Goal: Transaction & Acquisition: Purchase product/service

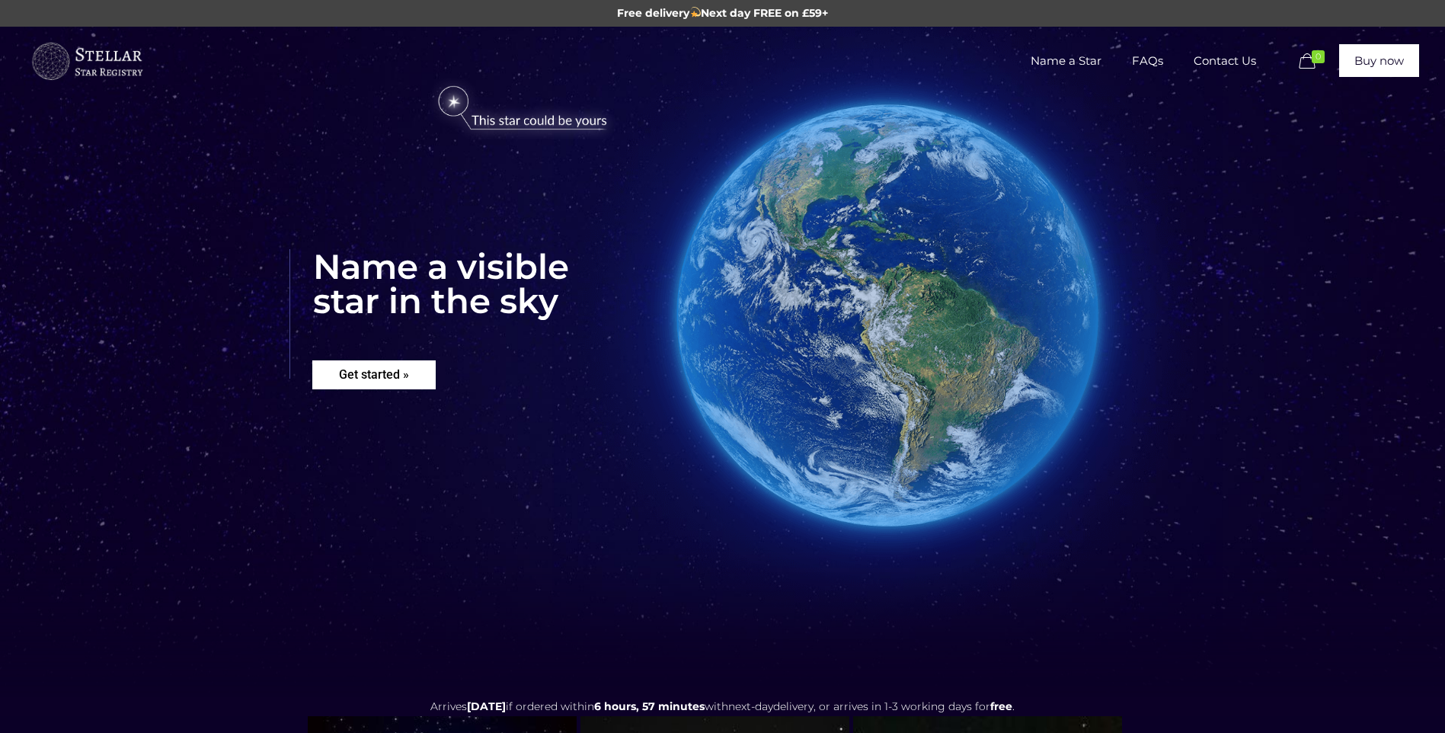
click at [377, 366] on rs-layer "Get started »" at bounding box center [373, 374] width 123 height 29
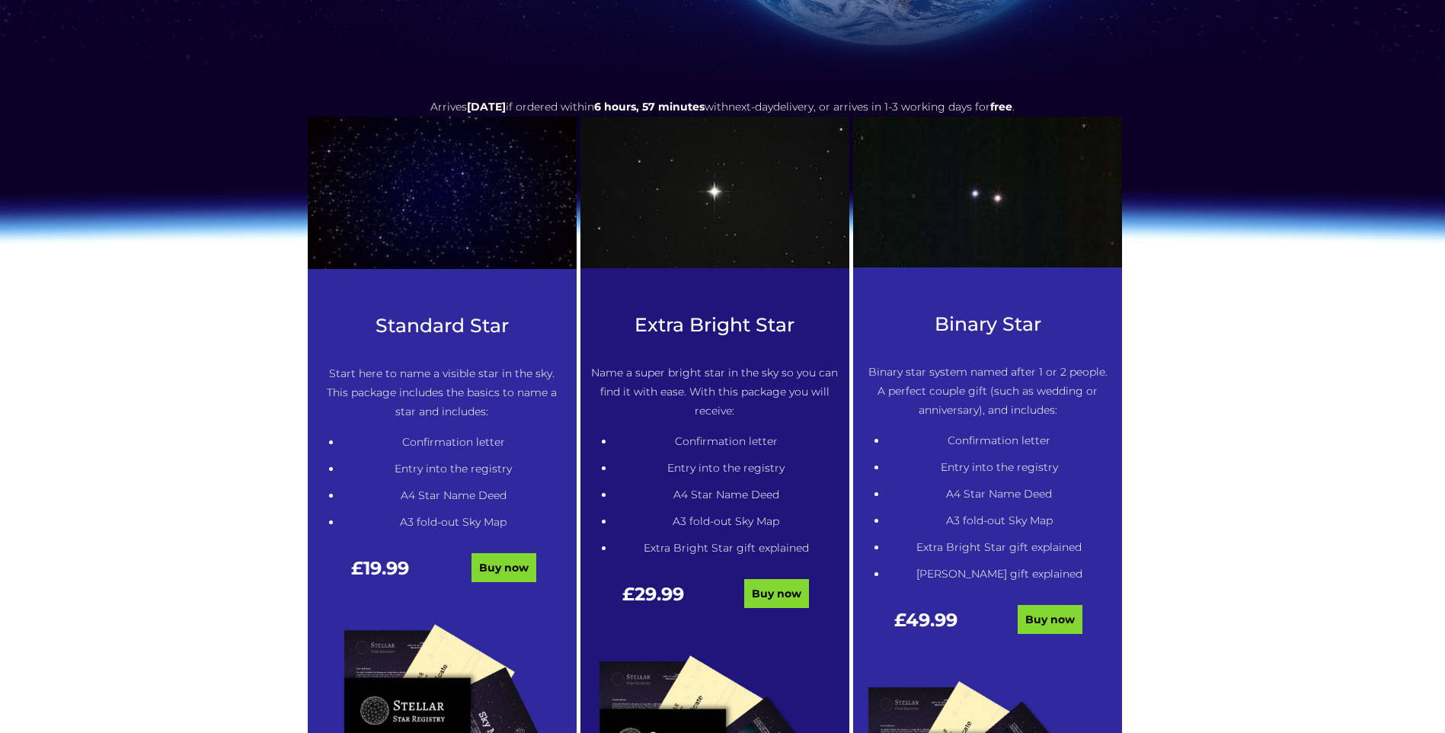
scroll to position [621, 0]
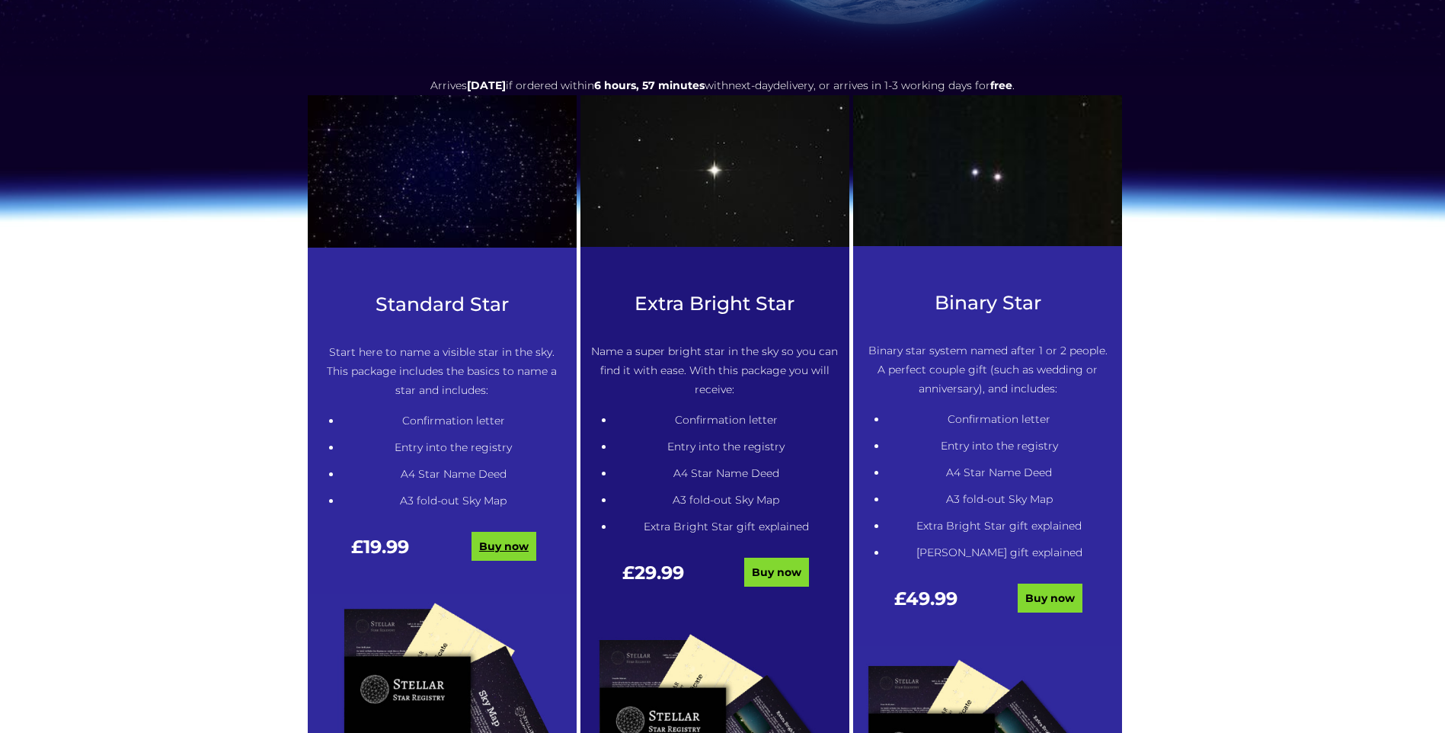
click at [502, 549] on link "Buy now" at bounding box center [504, 546] width 65 height 29
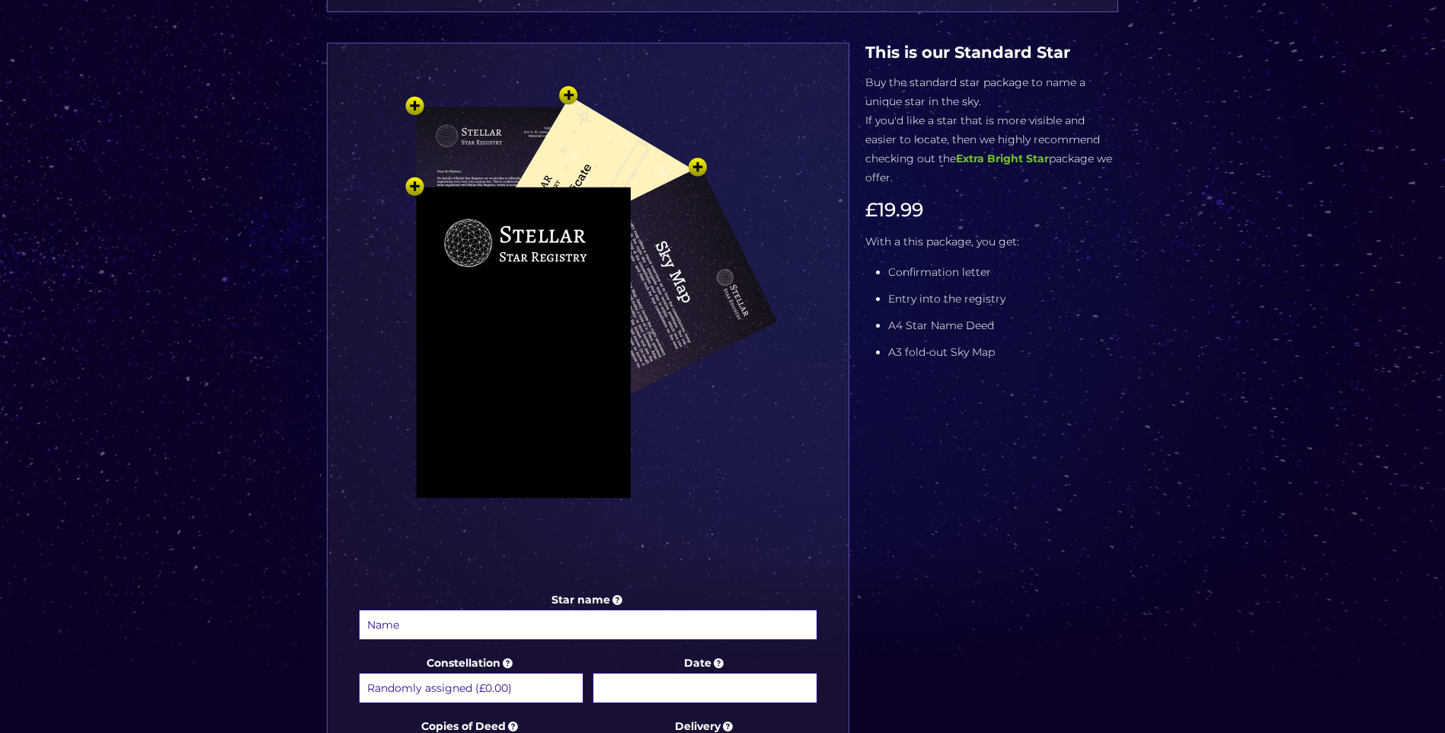
scroll to position [305, 0]
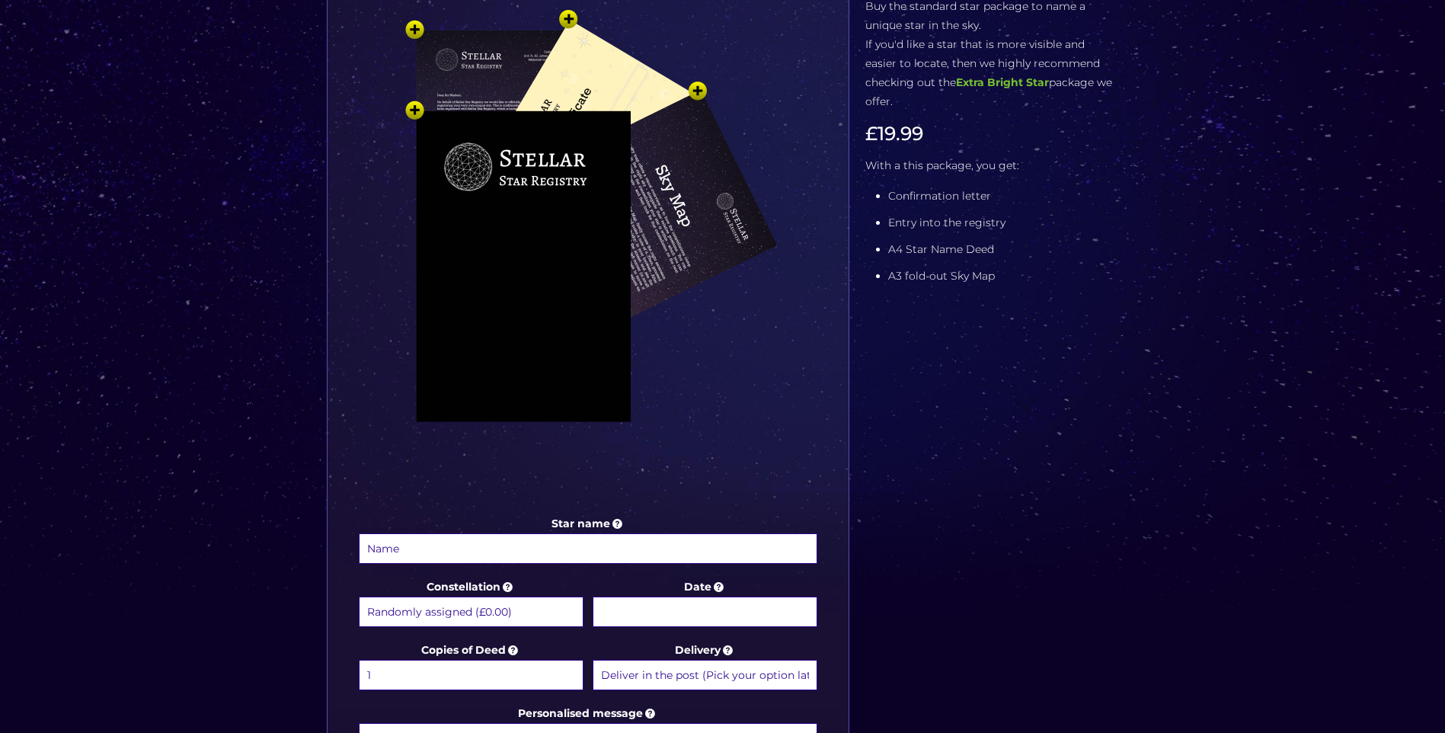
click at [502, 551] on input "Star name" at bounding box center [588, 548] width 459 height 30
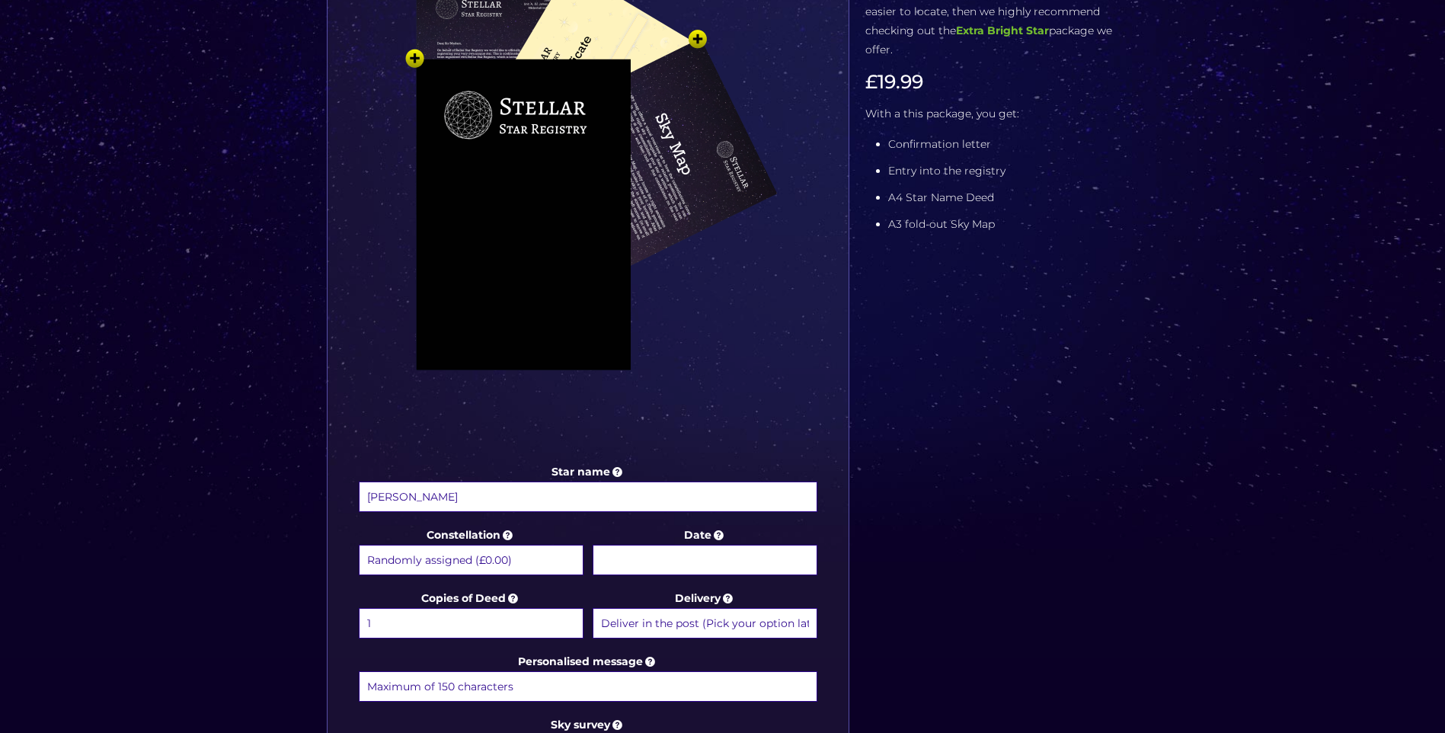
scroll to position [381, 0]
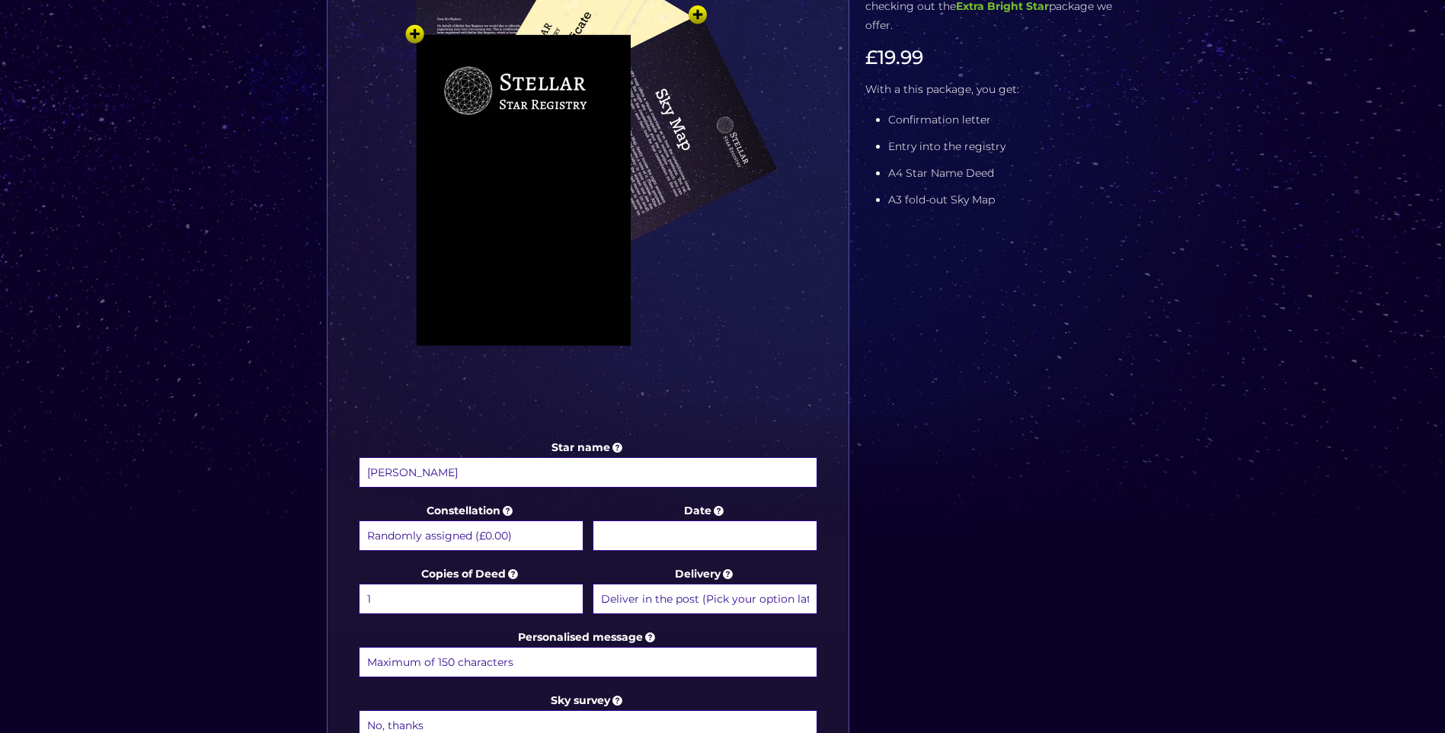
type input "[PERSON_NAME]"
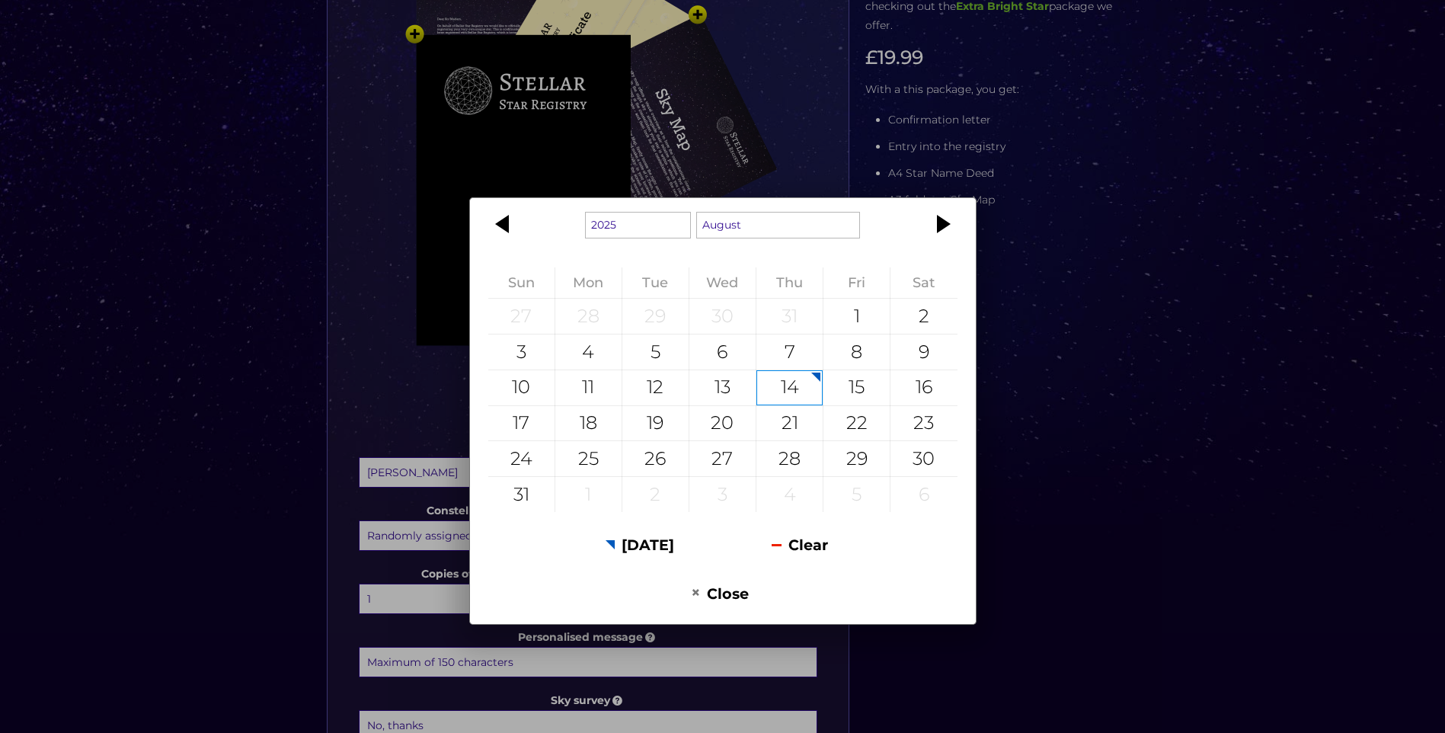
click at [607, 536] on body "Free delivery Next day FREE on £59+ Name a Star FAQs Contact Us 0 Buy now Choos…" at bounding box center [722, 500] width 1445 height 1763
click at [920, 430] on div "23" at bounding box center [924, 423] width 66 height 35
type input "23 August 2025"
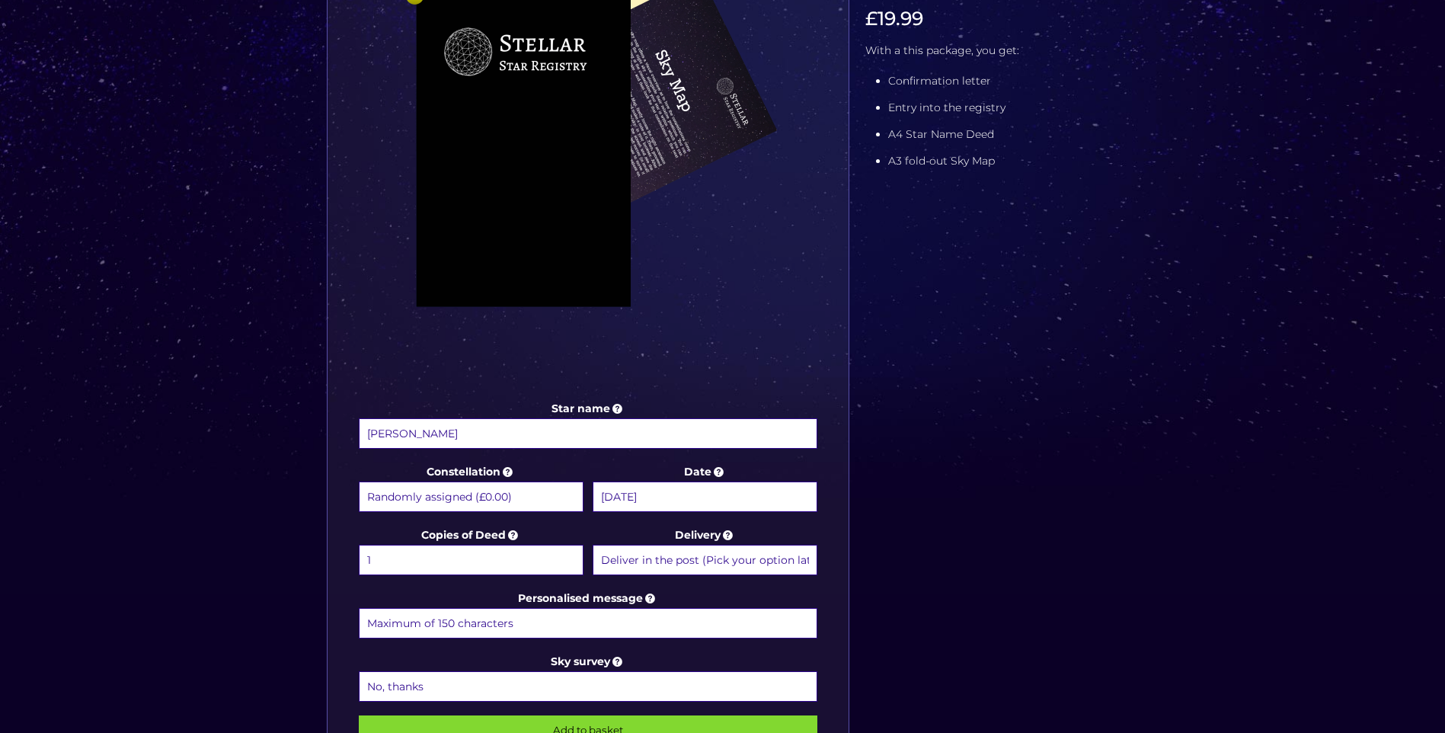
scroll to position [457, 0]
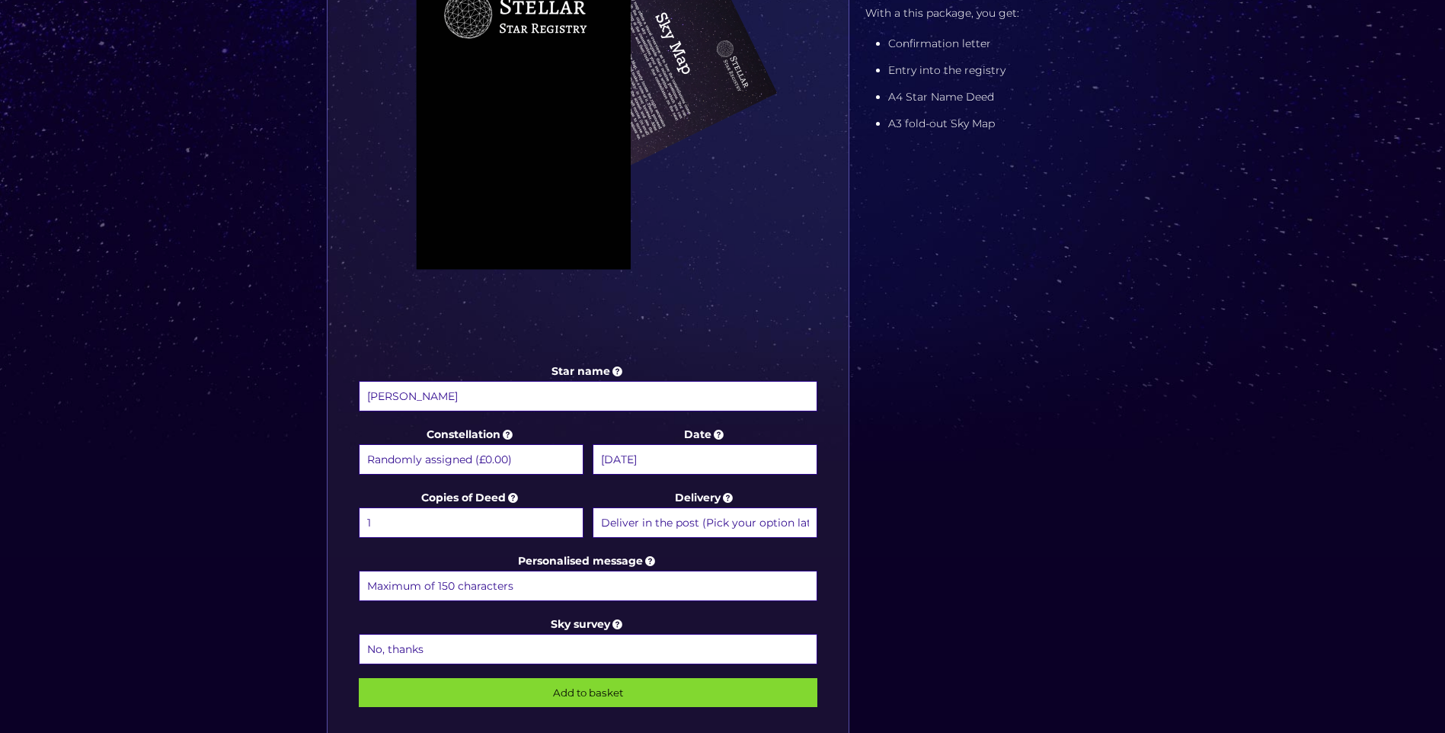
click at [608, 590] on input "Personalised message" at bounding box center [588, 586] width 459 height 30
click at [382, 584] on input "To Tracey you often say that you look to the sky to remember Keaton" at bounding box center [588, 586] width 459 height 30
click at [729, 584] on input "Tracey you often say that you look to the sky to remember Keaton" at bounding box center [588, 586] width 459 height 30
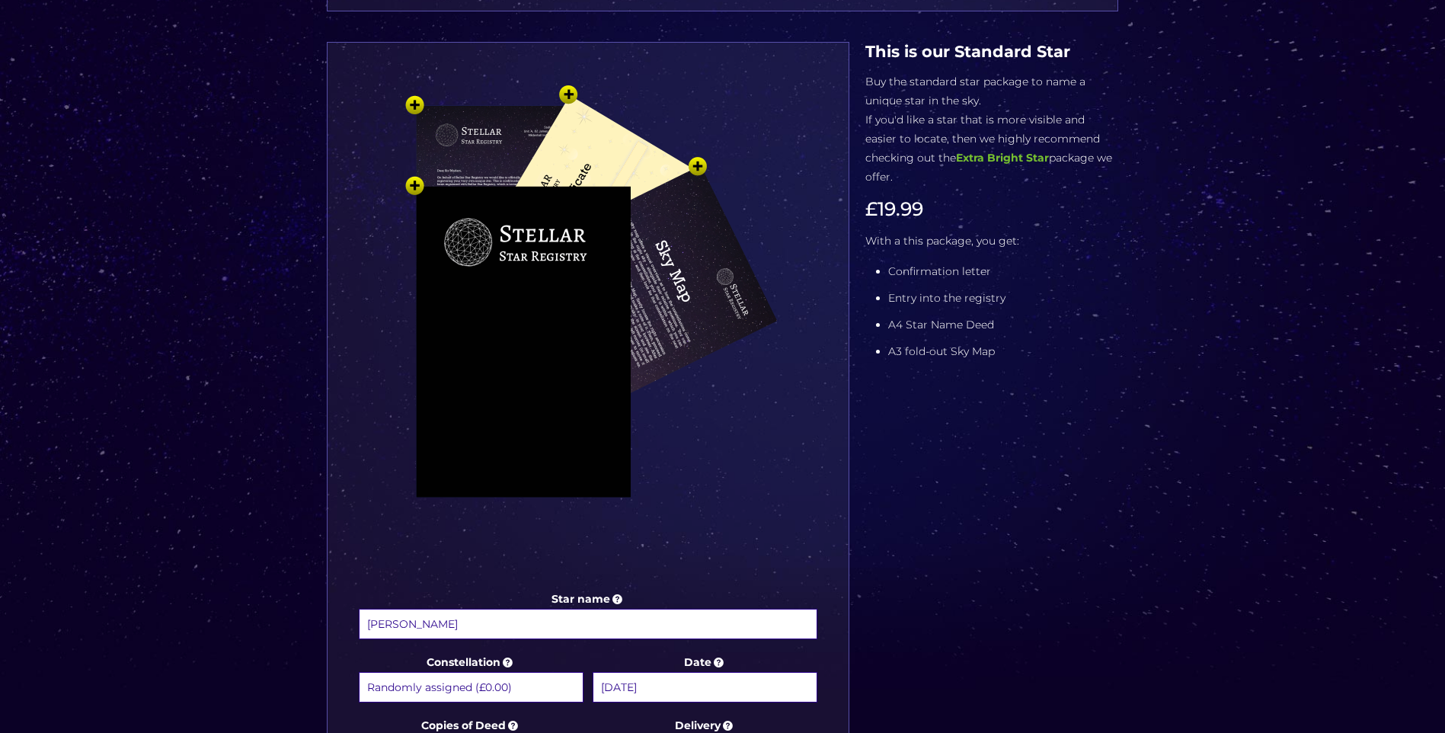
scroll to position [229, 0]
type input "Tracey you often say that you look to the sky to remember Keaton, so when you l…"
click at [593, 147] on img at bounding box center [588, 333] width 457 height 503
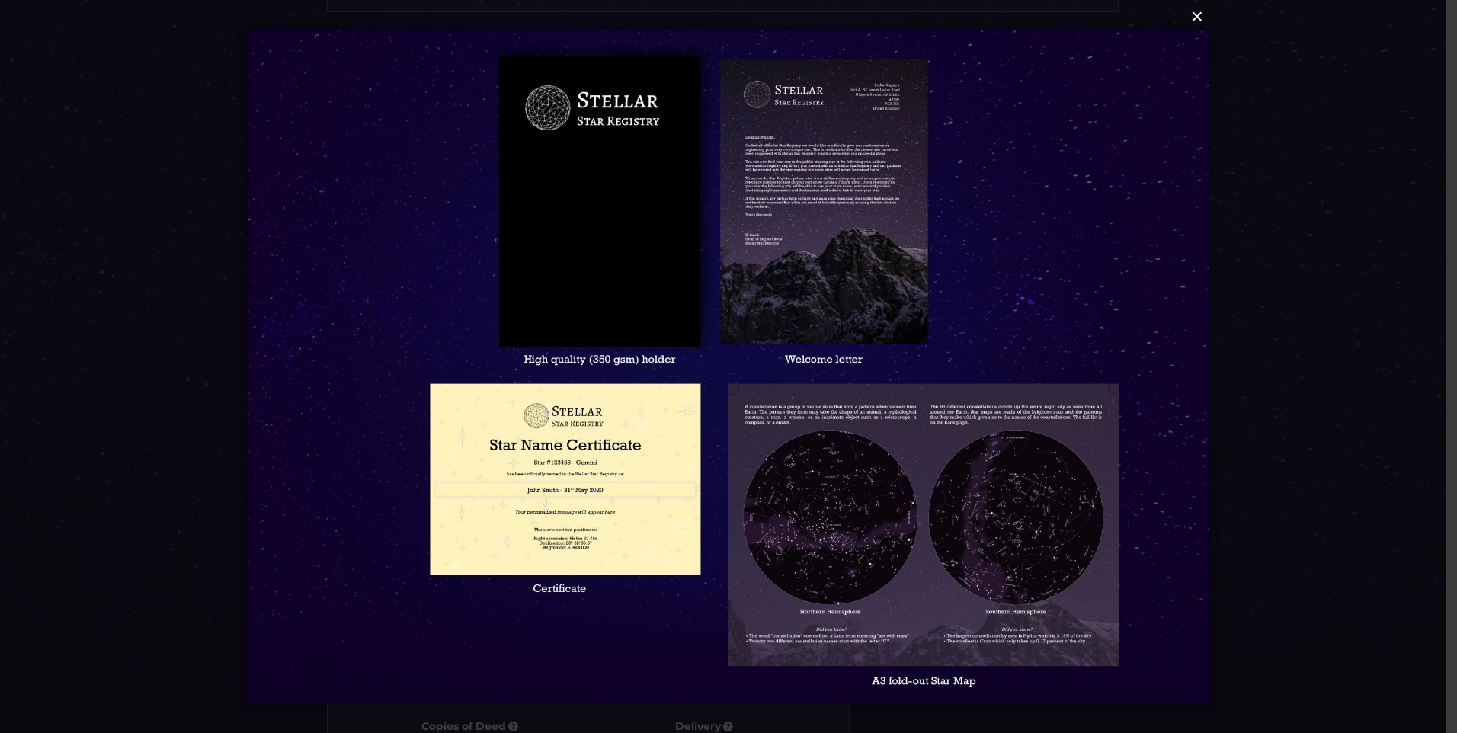
click at [1199, 18] on button "×" at bounding box center [728, 17] width 960 height 34
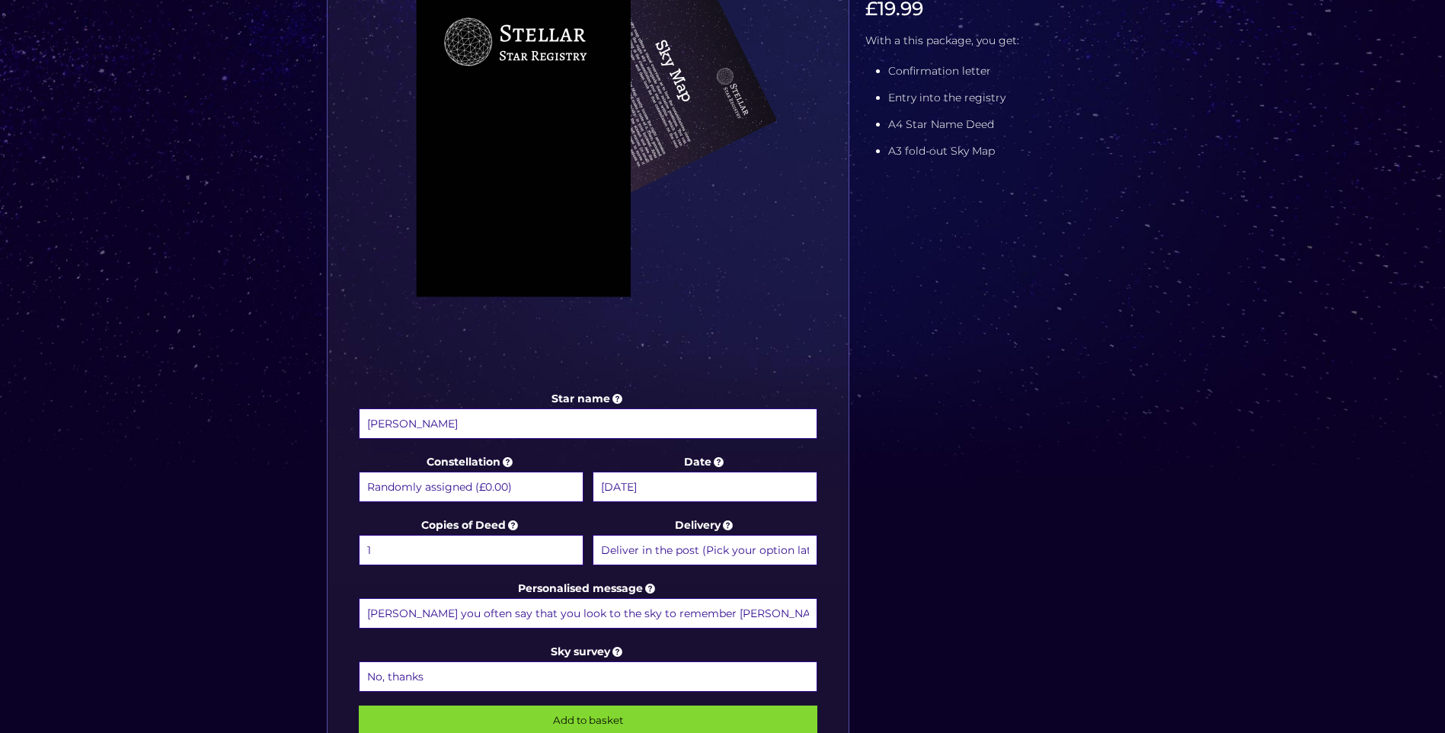
scroll to position [457, 0]
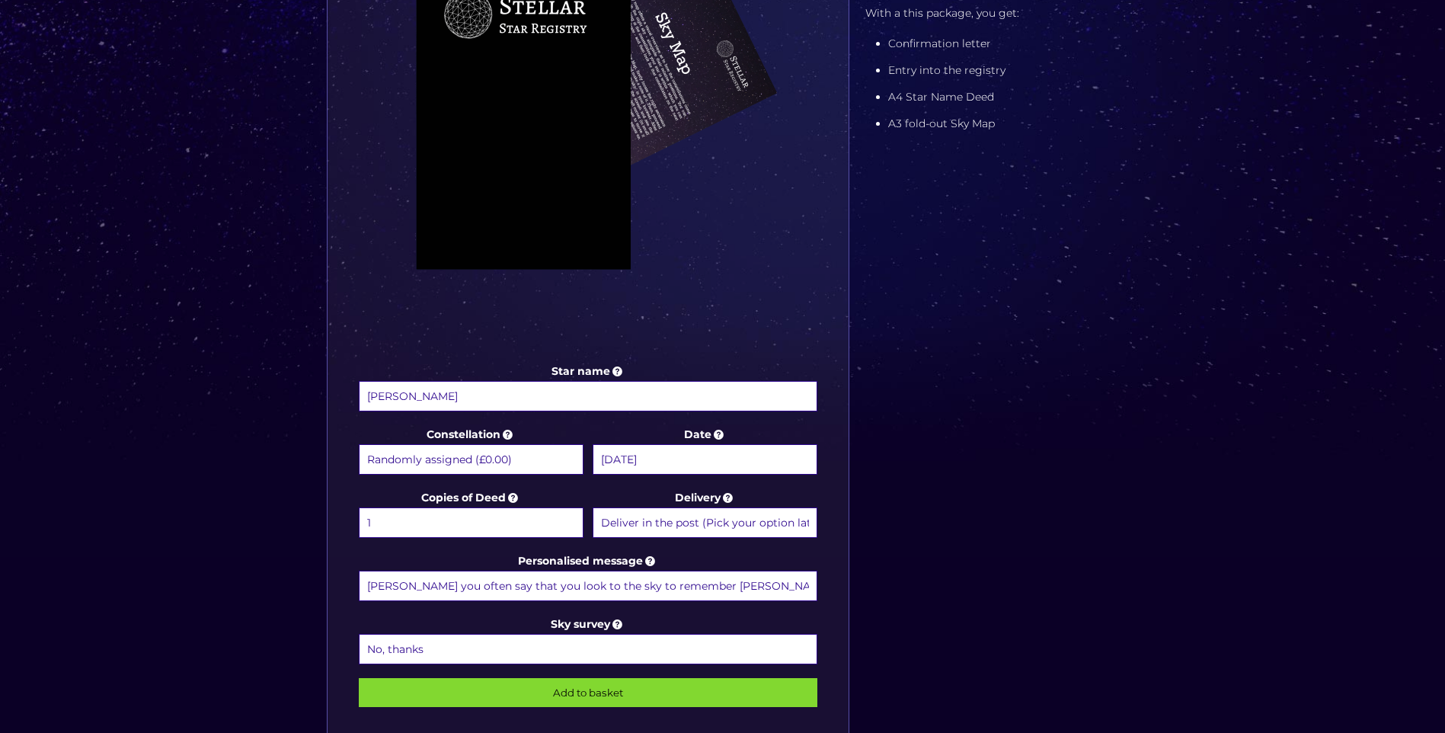
click at [657, 587] on input "Tracey you often say that you look to the sky to remember Keaton, so when you l…" at bounding box center [588, 586] width 459 height 30
click at [612, 692] on input "Add to basket" at bounding box center [588, 692] width 459 height 29
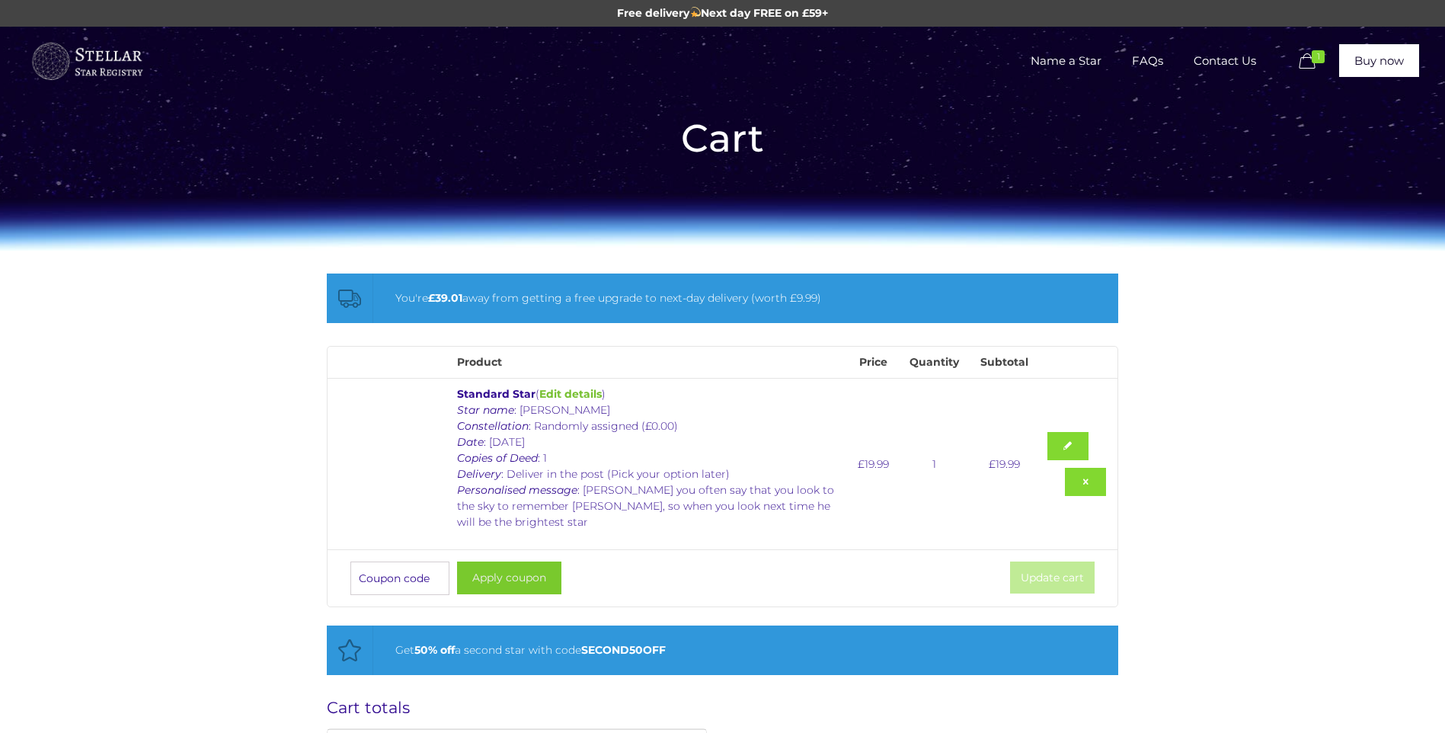
click at [499, 577] on button "Apply coupon" at bounding box center [509, 577] width 104 height 33
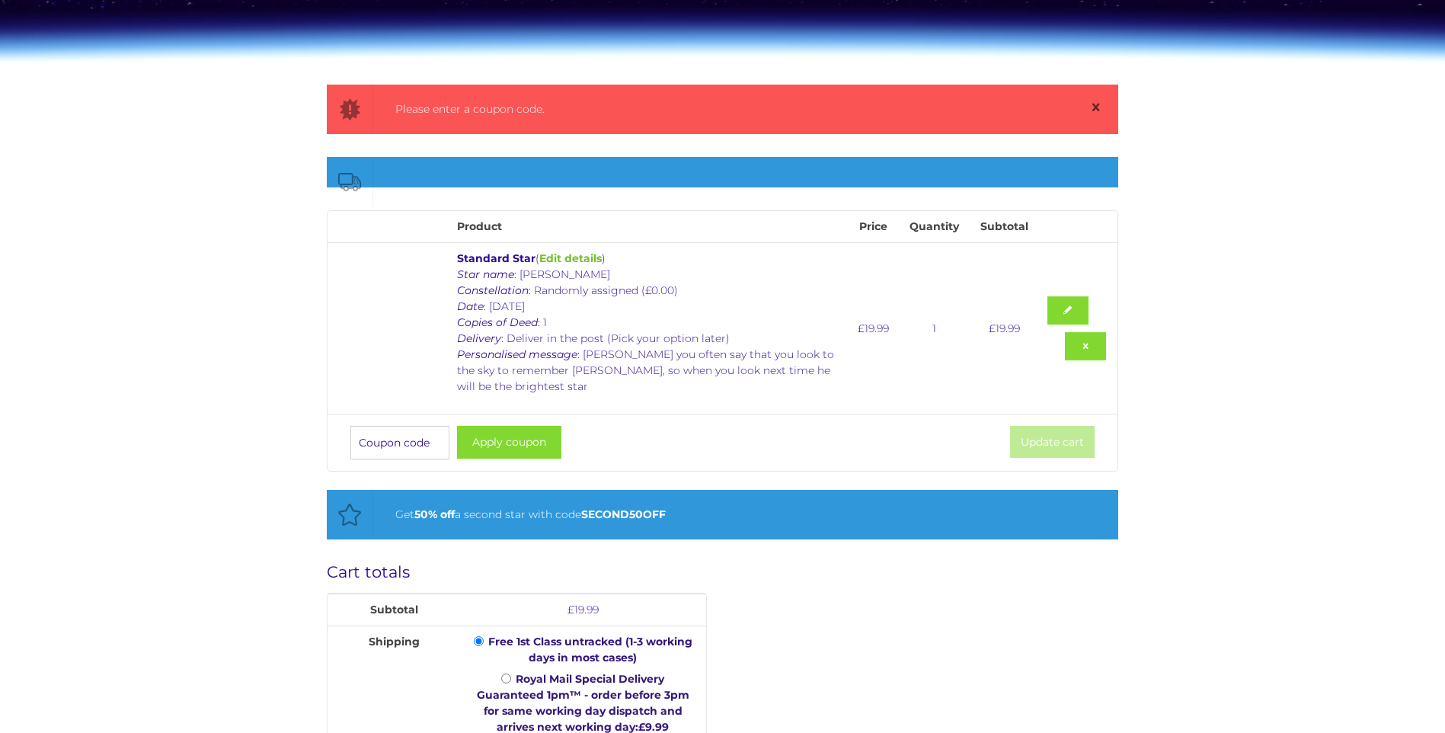
scroll to position [197, 0]
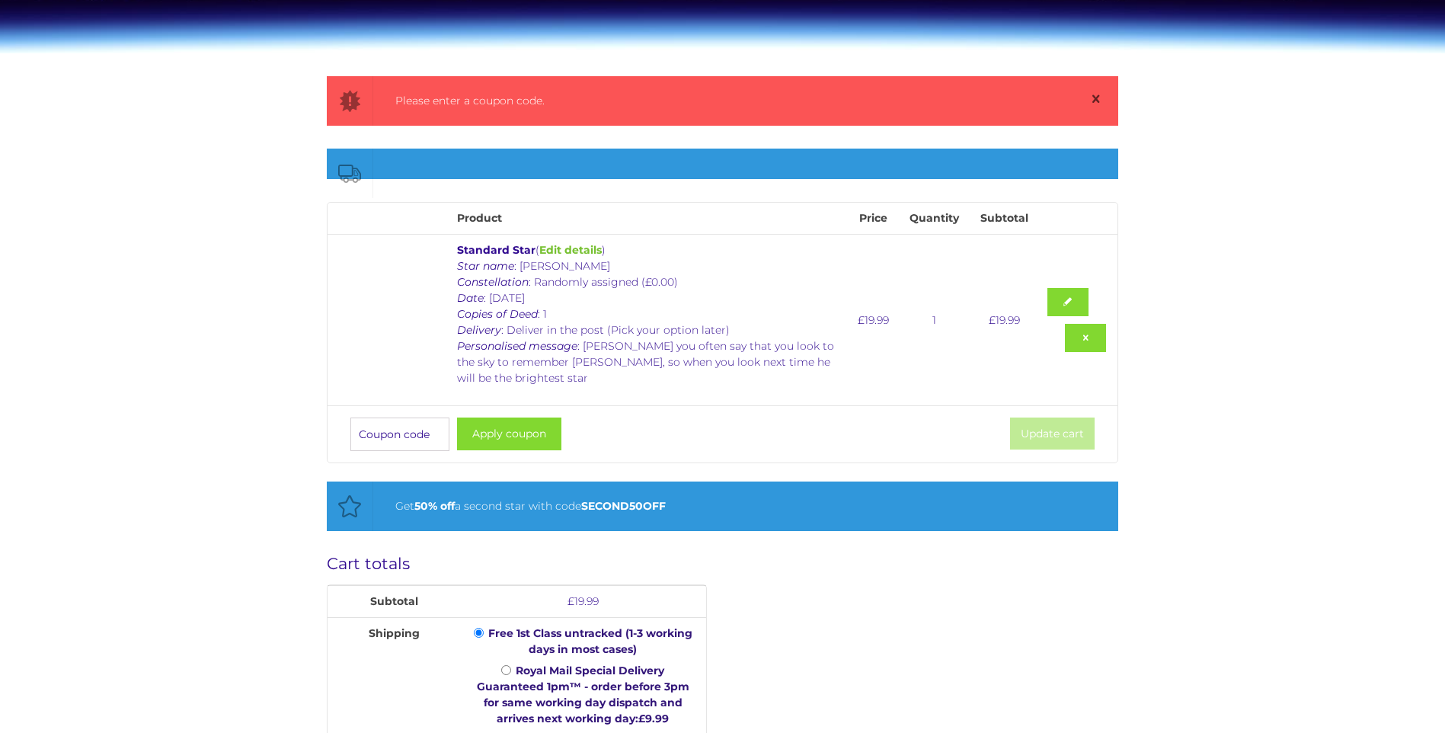
click at [415, 427] on input "Coupon:" at bounding box center [399, 434] width 99 height 34
click at [383, 438] on input "Coupon:" at bounding box center [399, 434] width 99 height 34
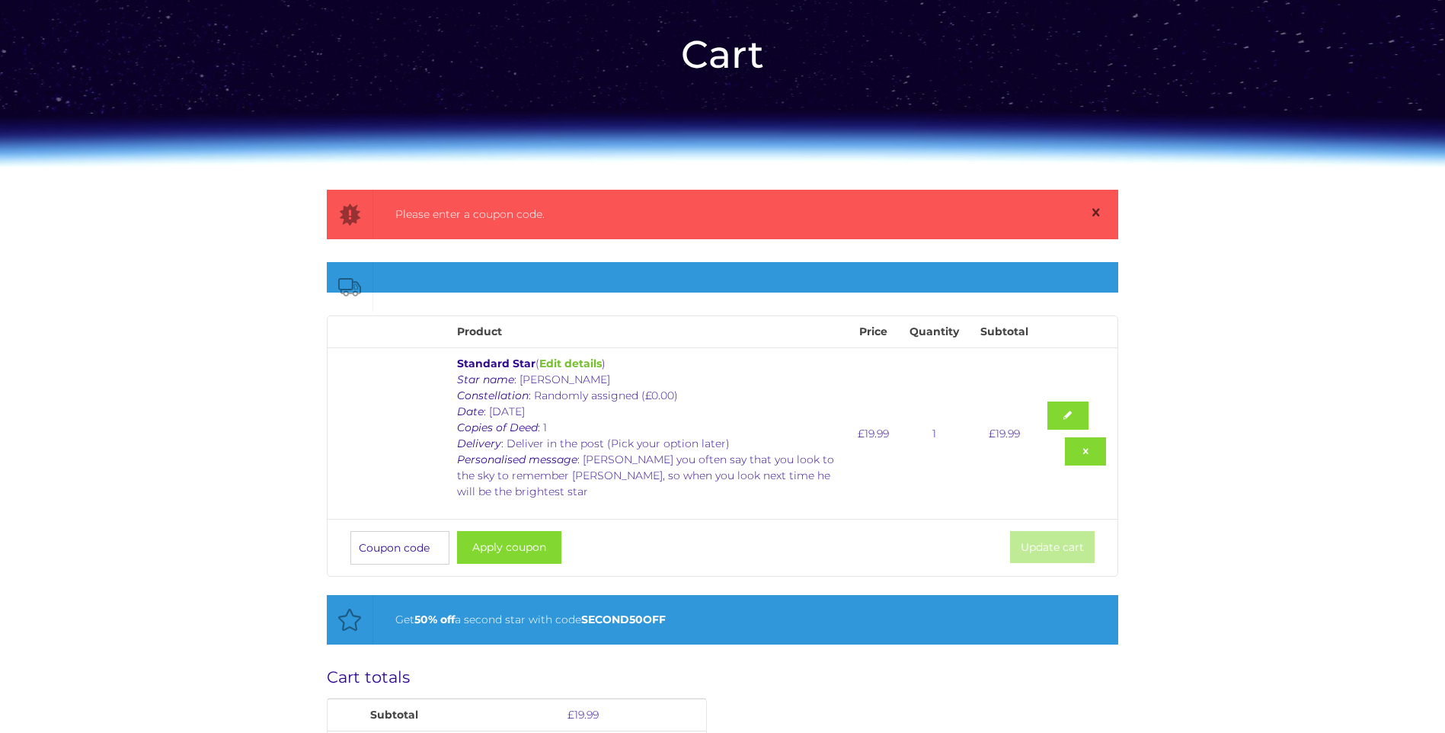
scroll to position [45, 0]
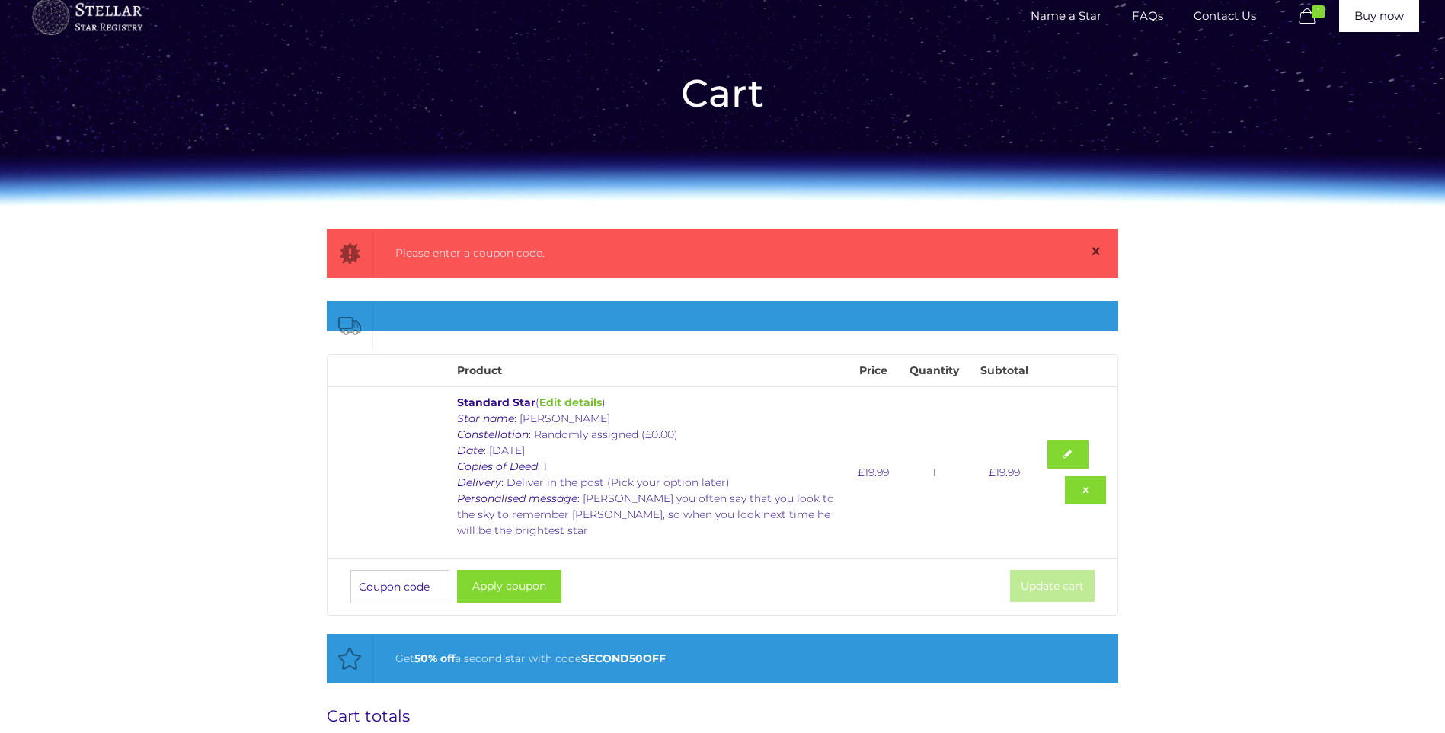
click at [402, 581] on input "Coupon:" at bounding box center [399, 587] width 99 height 34
type input "brightstar25"
click at [481, 580] on button "Apply coupon" at bounding box center [509, 586] width 104 height 33
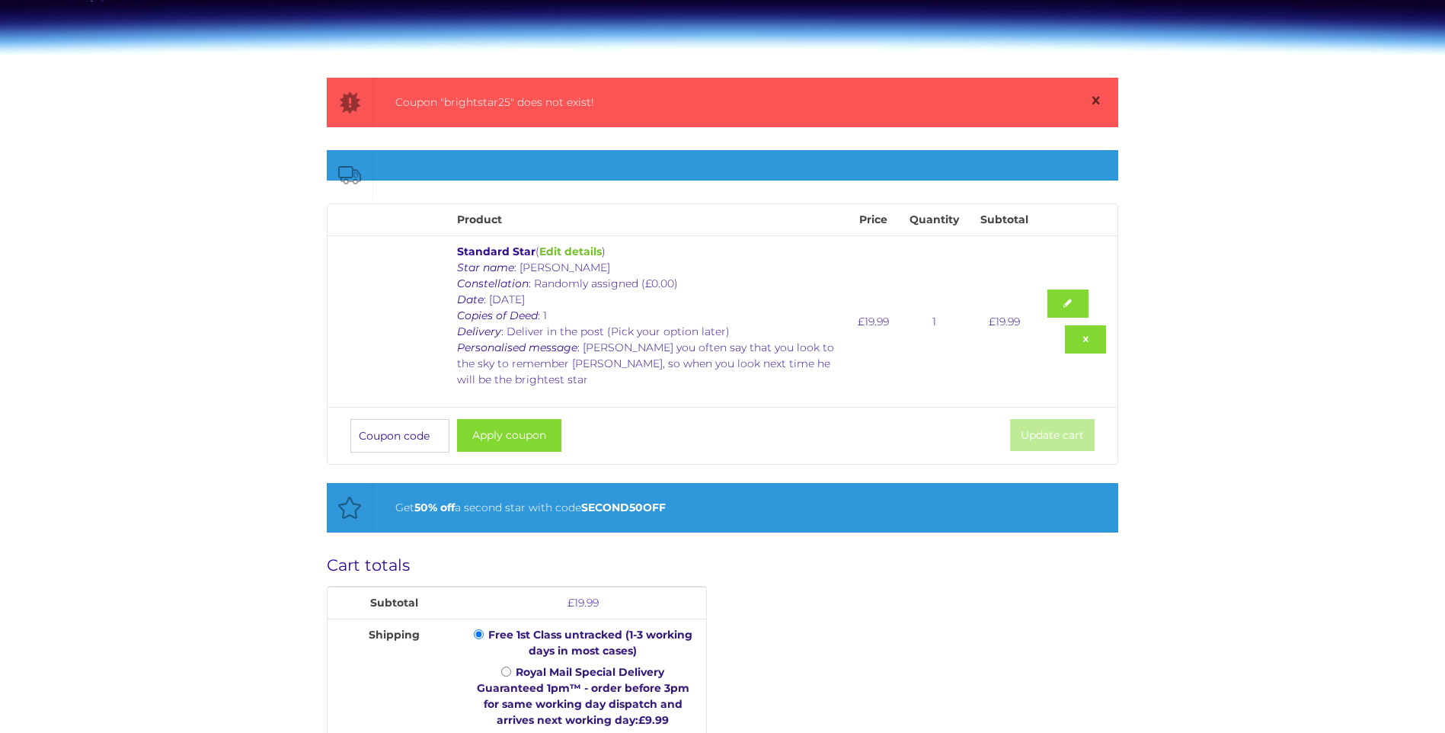
scroll to position [197, 0]
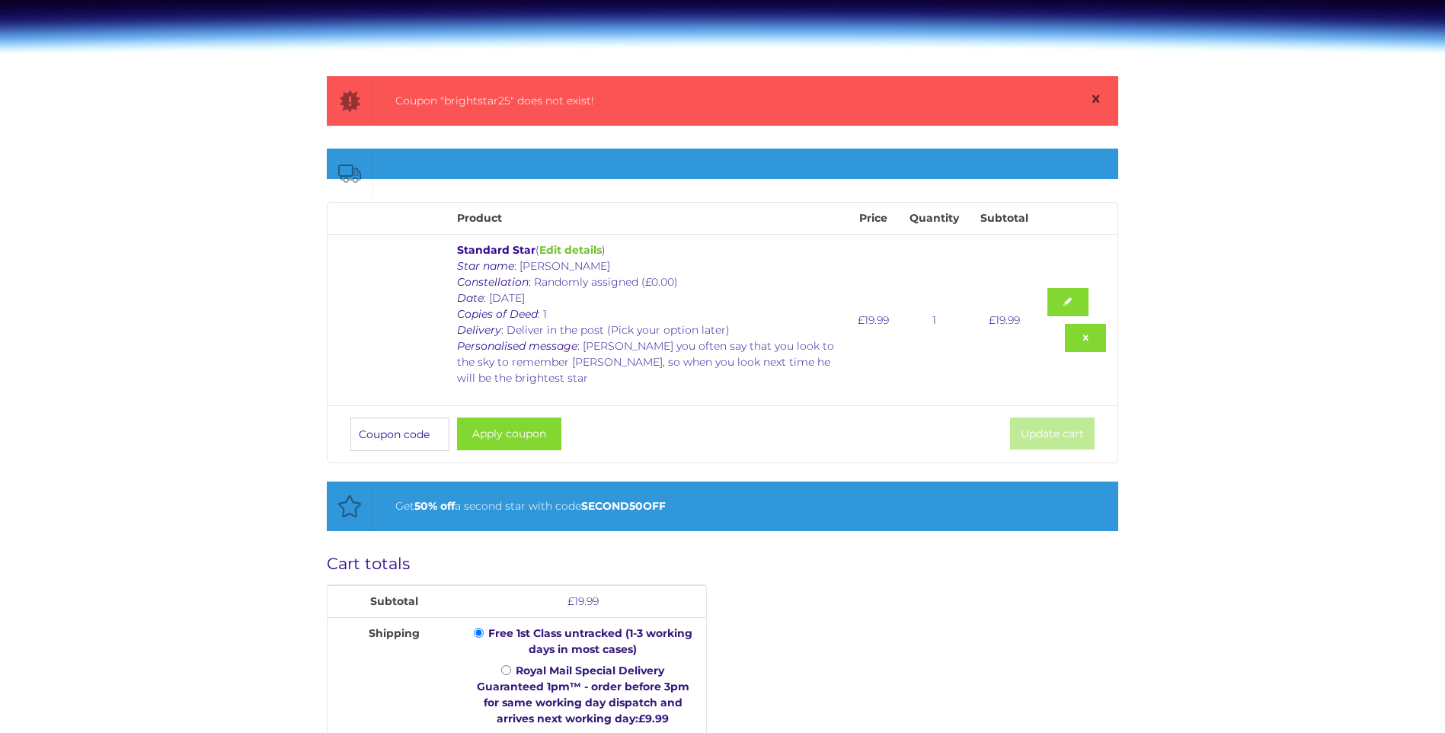
click at [411, 440] on input "Coupon:" at bounding box center [399, 434] width 99 height 34
type input "bright25"
click at [505, 442] on button "Apply coupon" at bounding box center [509, 433] width 104 height 33
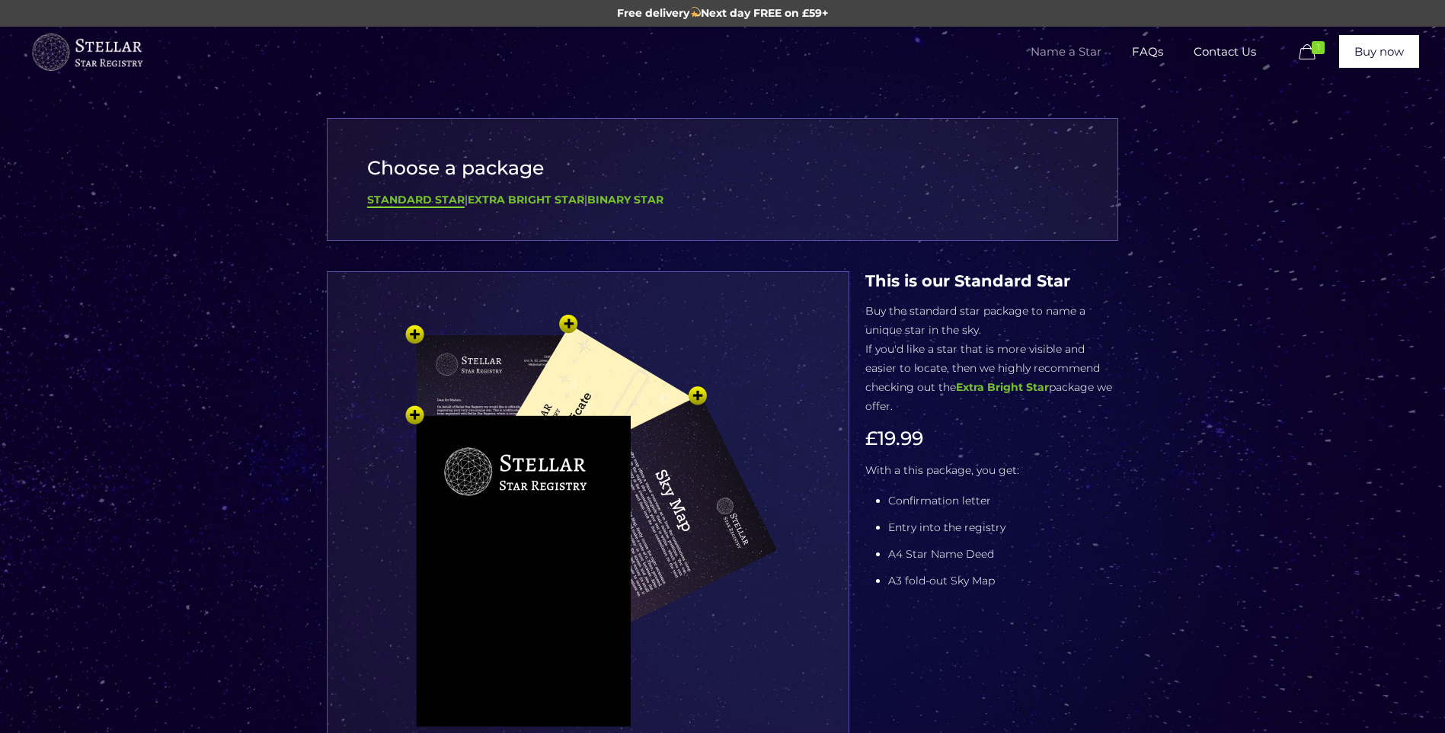
scroll to position [457, 0]
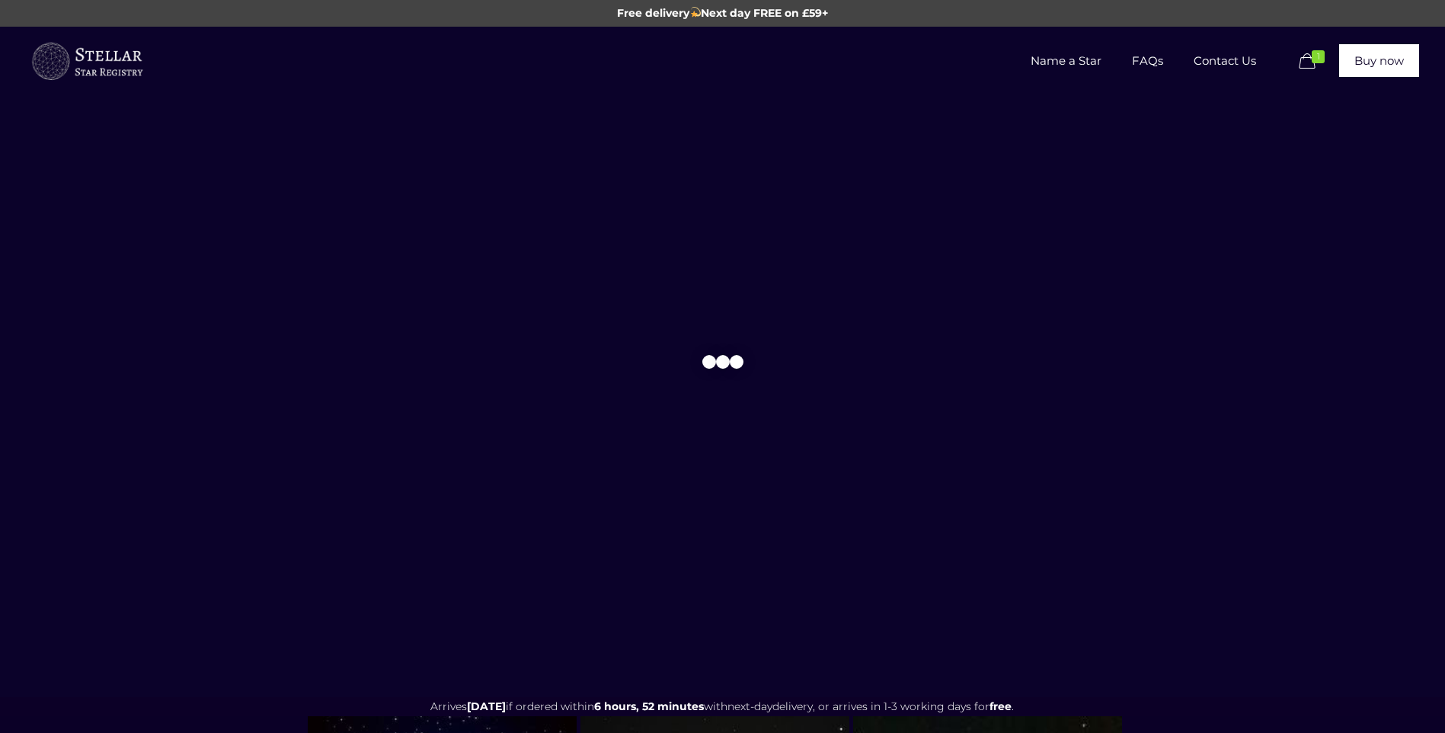
scroll to position [621, 0]
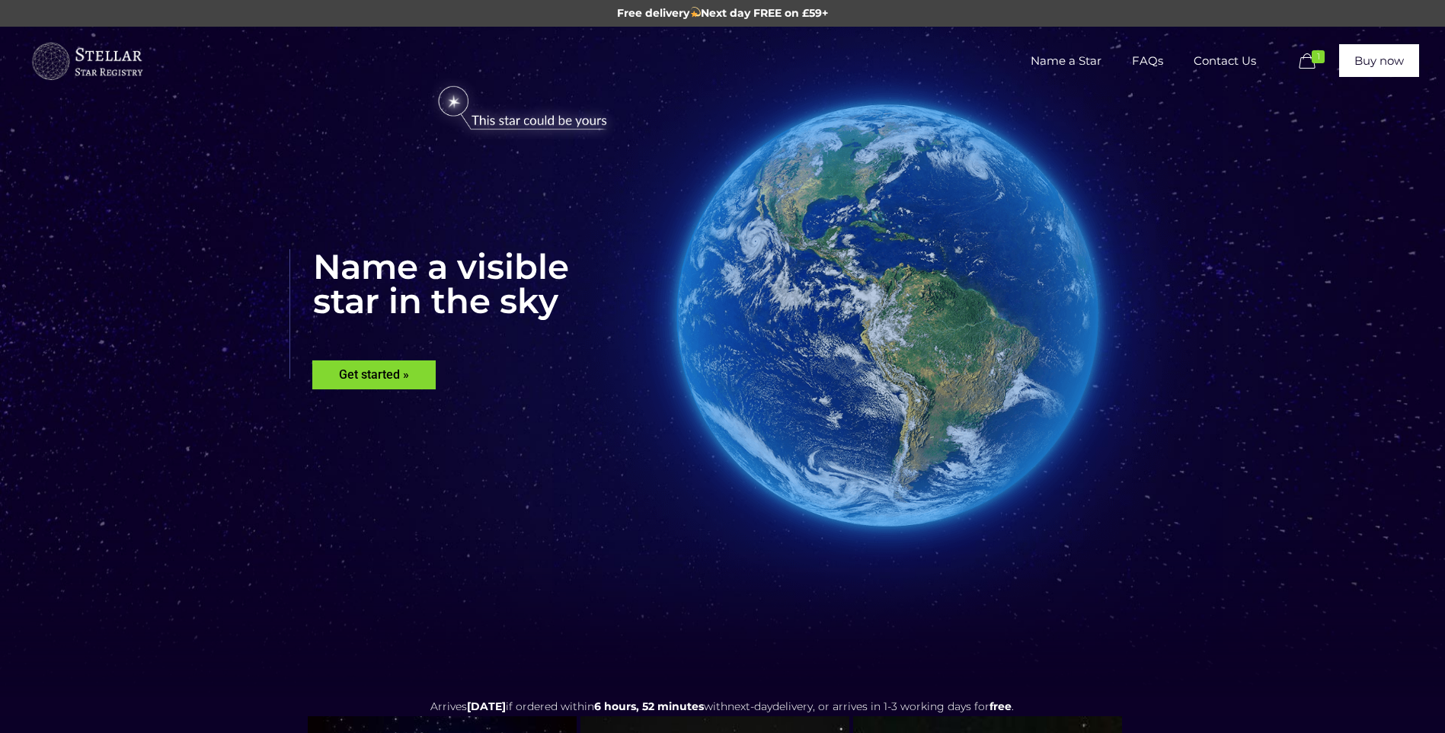
click at [1308, 59] on icon at bounding box center [1307, 61] width 24 height 21
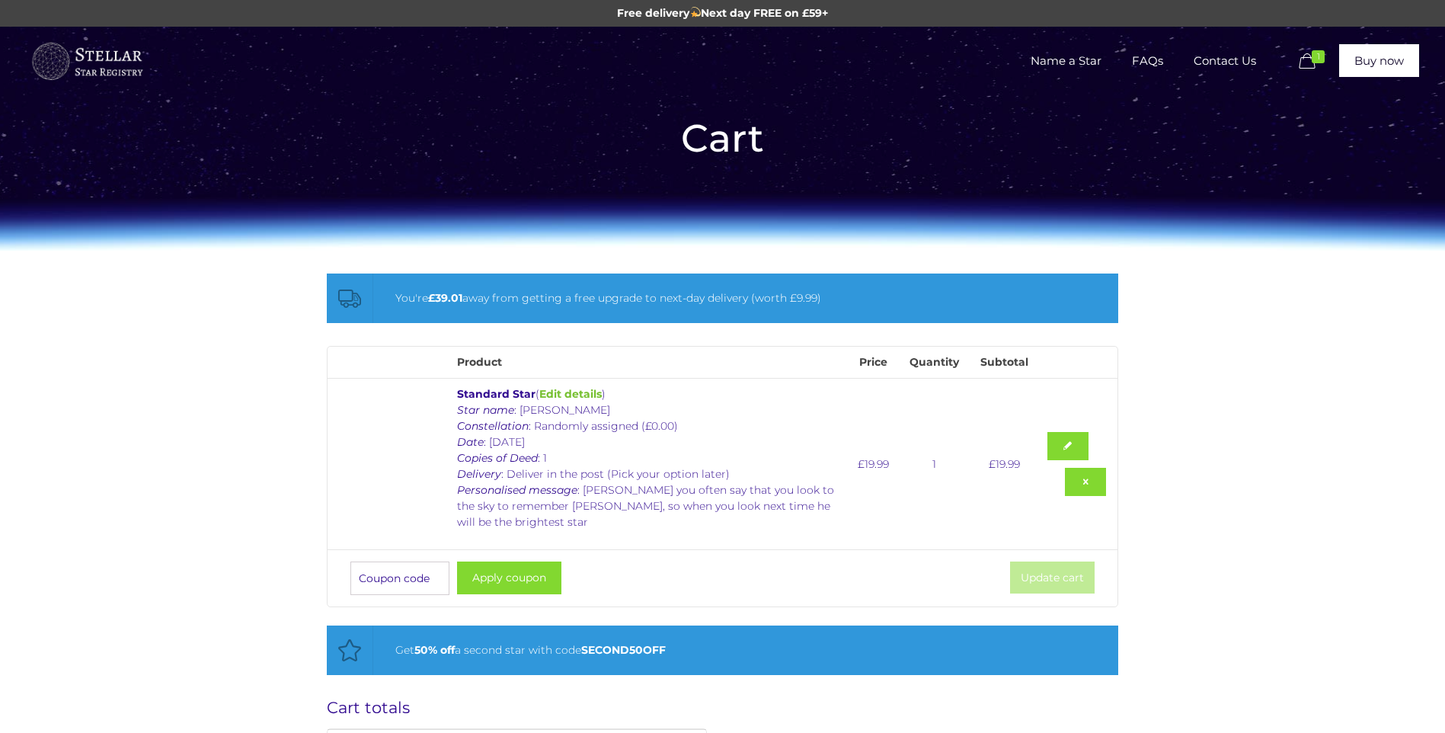
click at [410, 583] on input "Coupon:" at bounding box center [399, 578] width 99 height 34
type input "star25"
click at [463, 581] on button "Apply coupon" at bounding box center [509, 577] width 104 height 33
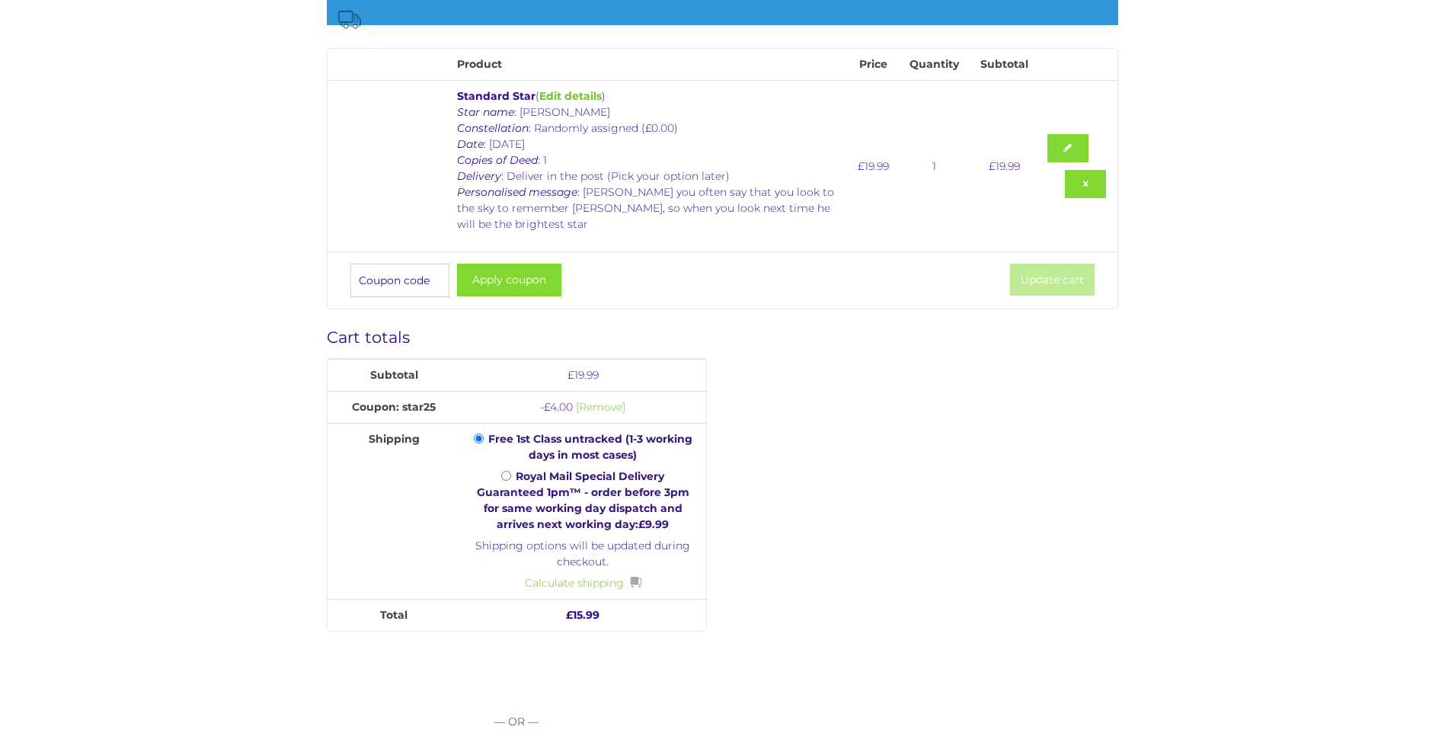
scroll to position [426, 0]
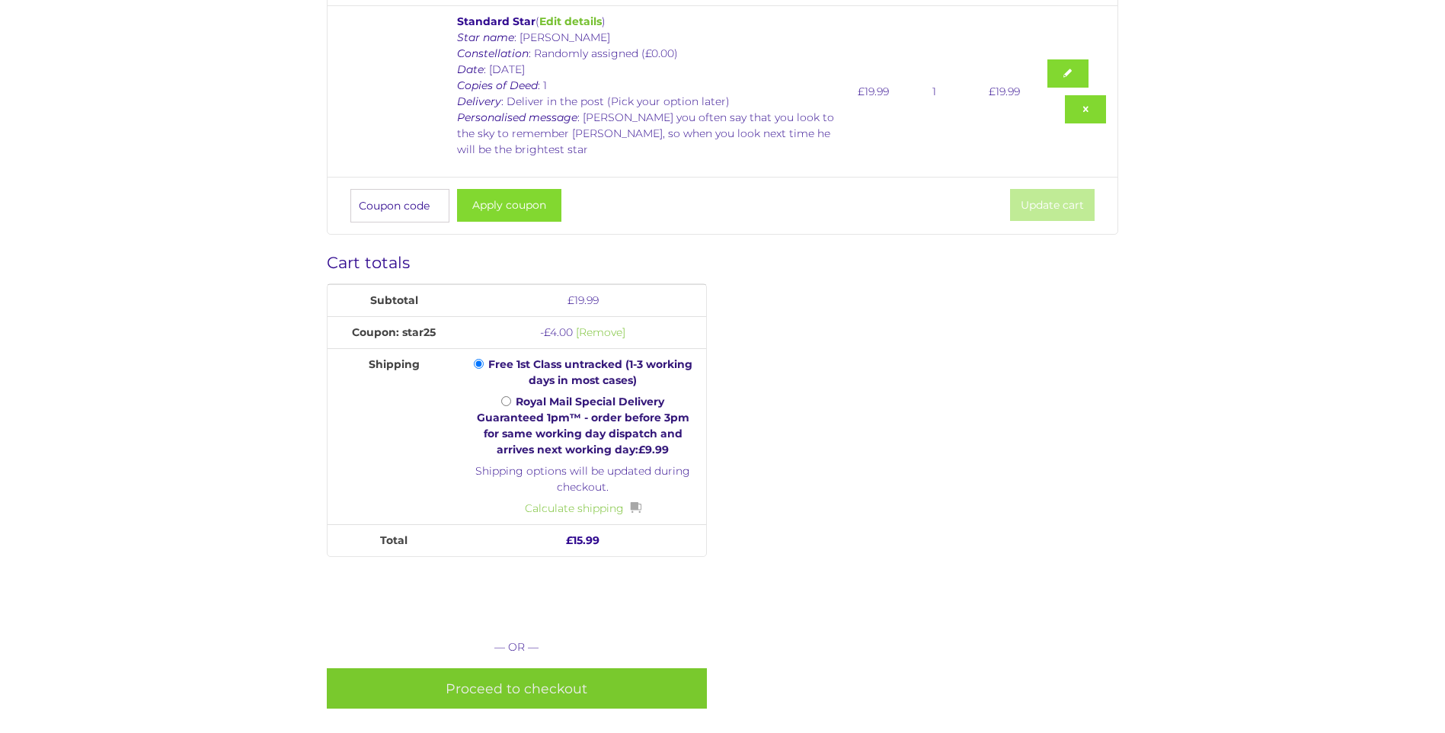
click at [656, 681] on link "Proceed to checkout" at bounding box center [517, 688] width 380 height 40
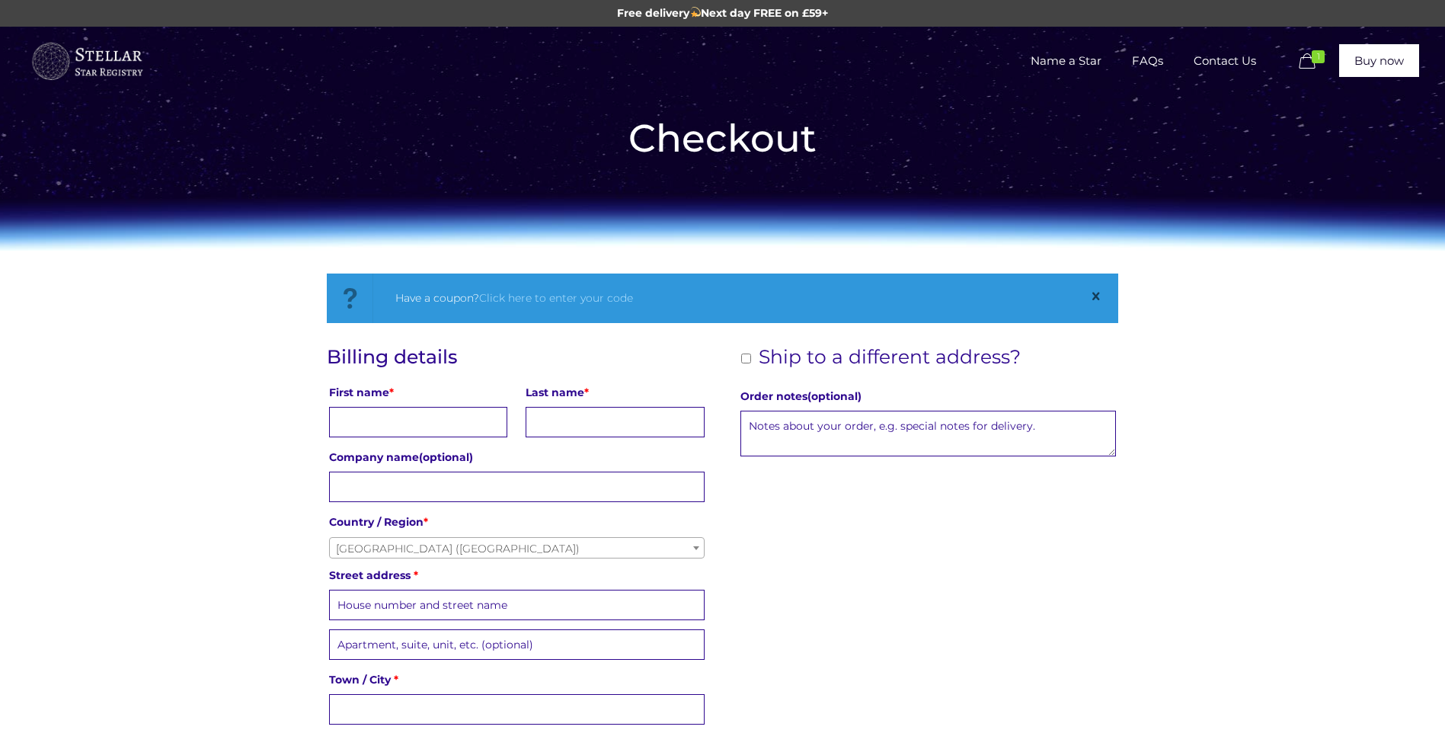
click at [382, 417] on input "First name *" at bounding box center [418, 422] width 178 height 30
type input "Andrew"
type input "Jones"
type input "31 keston Road"
type input "Kingstanding"
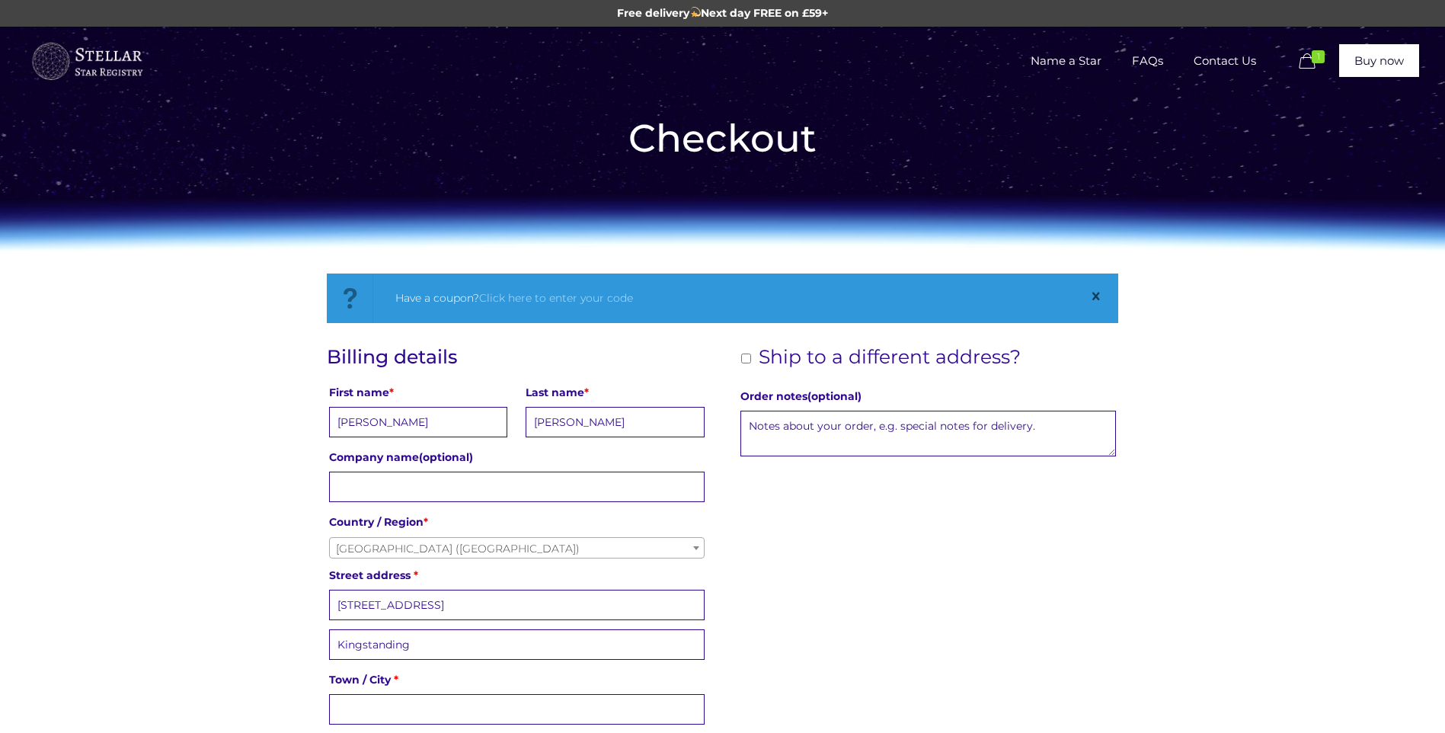
type input "[GEOGRAPHIC_DATA]"
type input "B44 9QB"
type input "+447931485087"
type input "andrew.jones@dignityuk.co.uk"
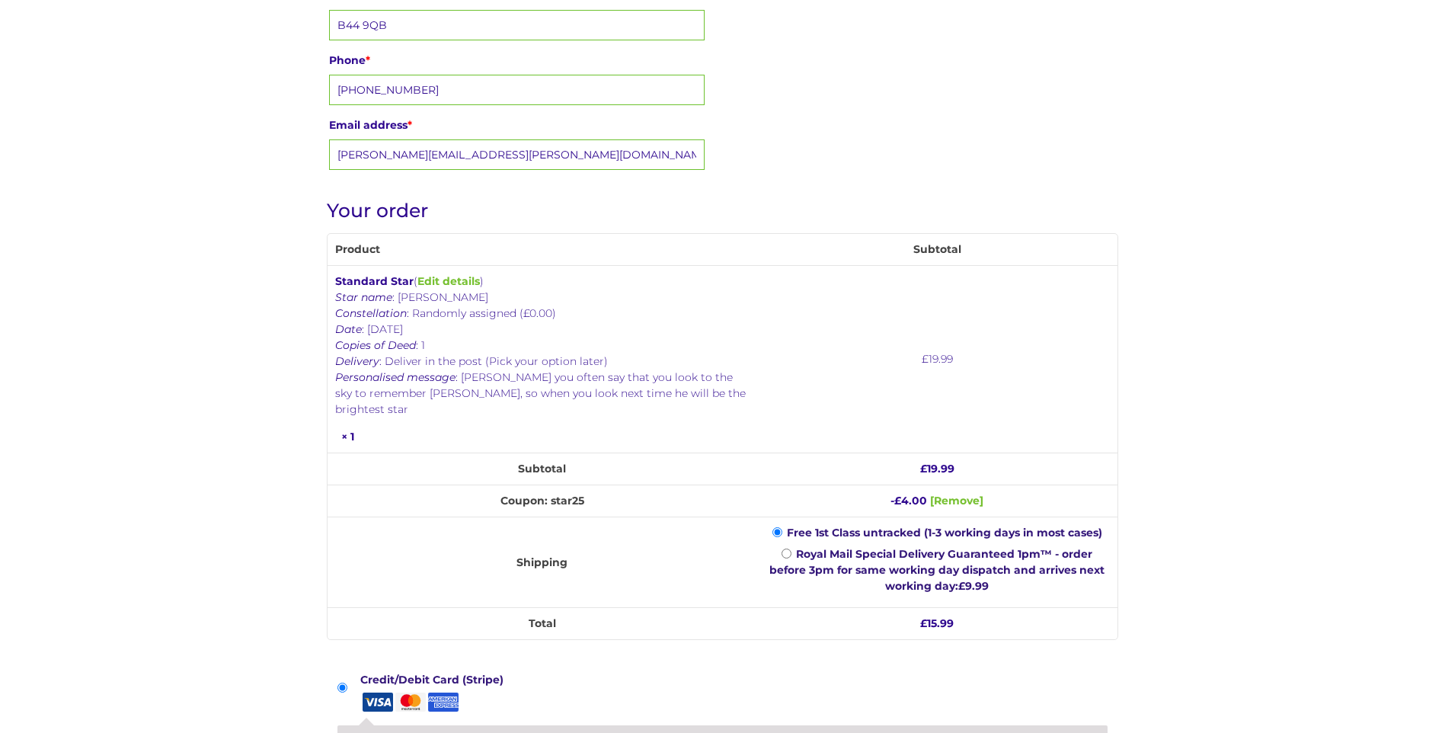
scroll to position [838, 0]
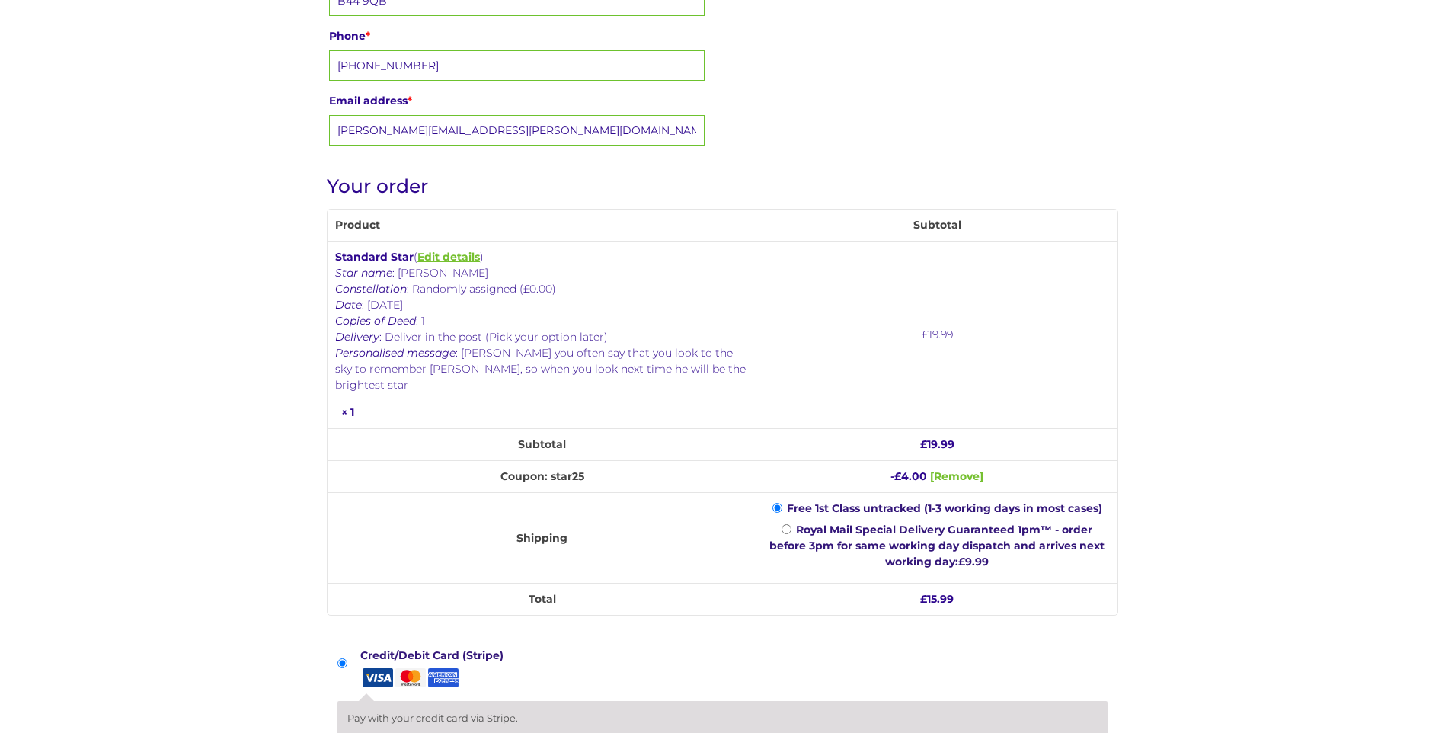
click at [437, 253] on link "Edit details" at bounding box center [448, 257] width 62 height 14
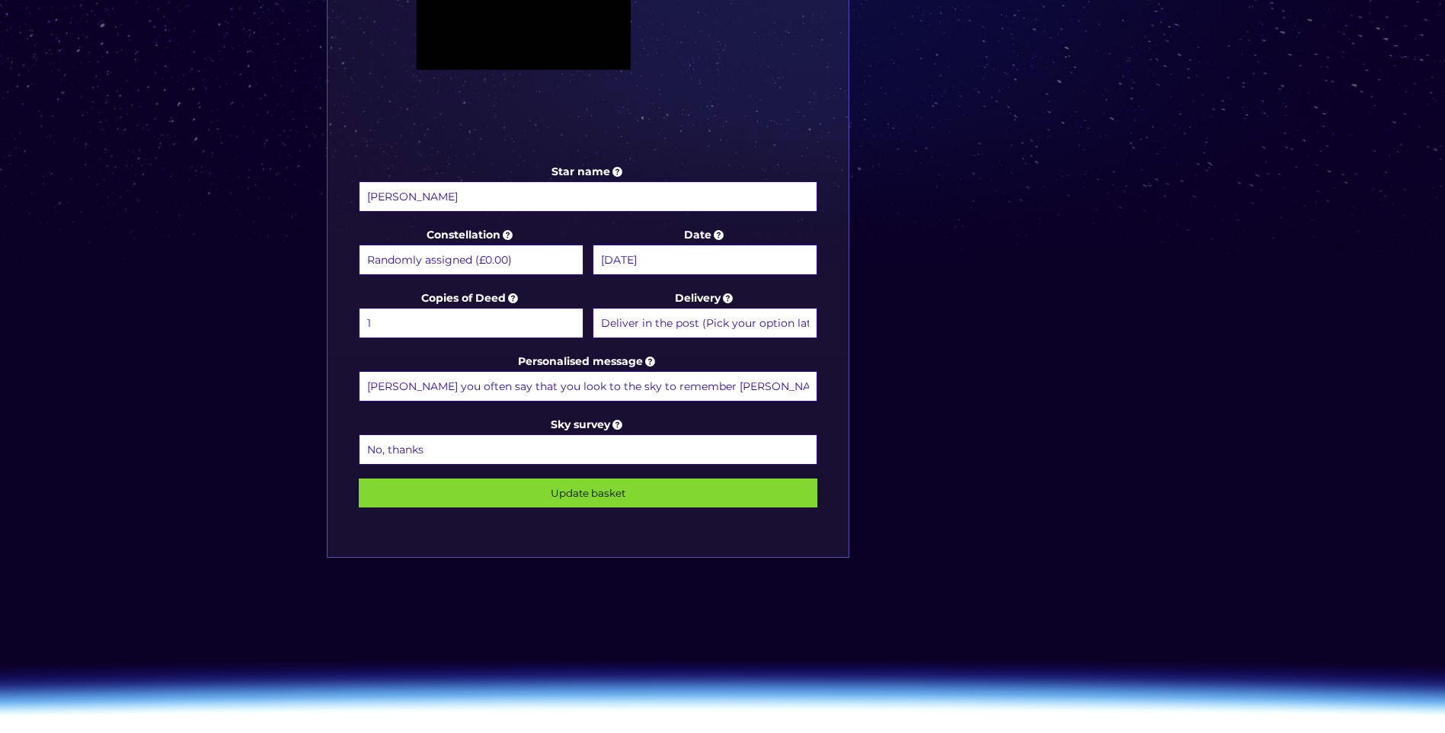
scroll to position [686, 0]
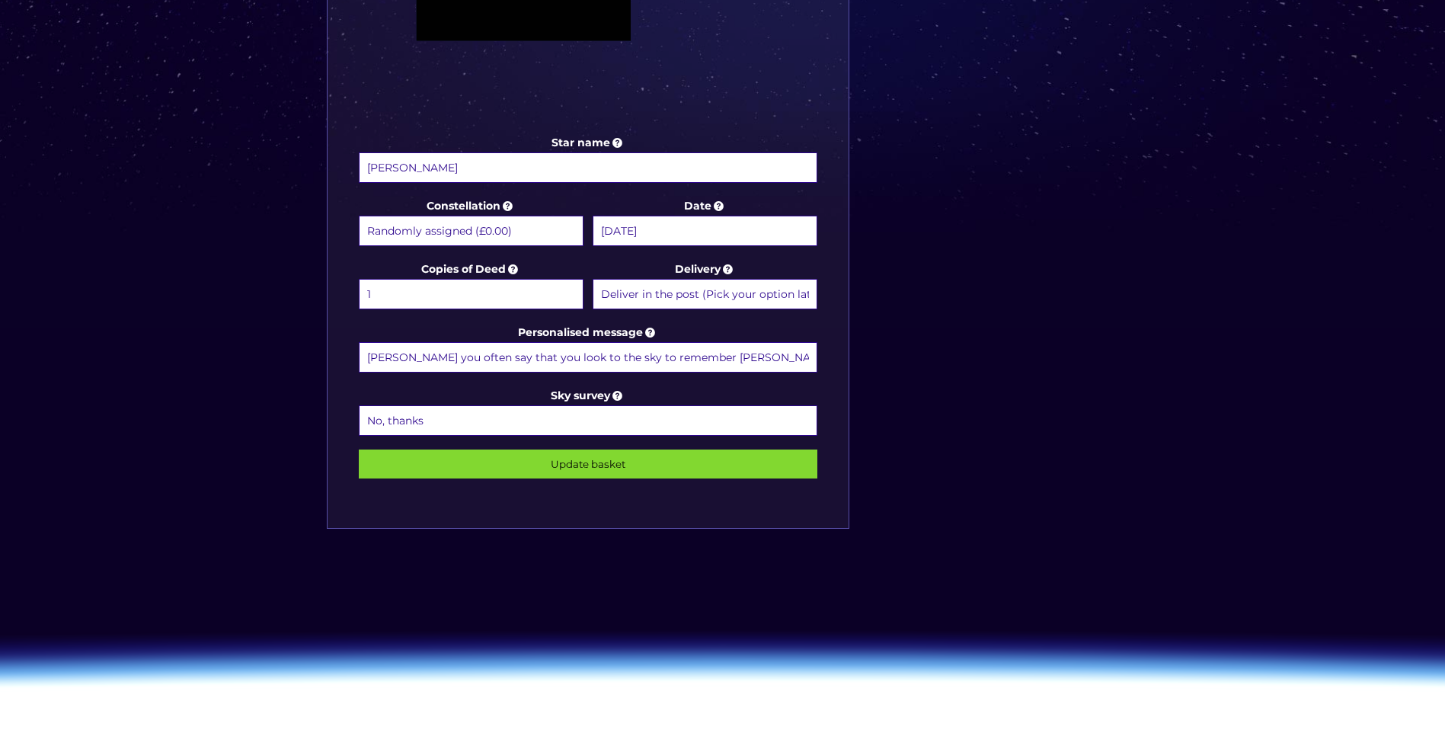
click at [810, 356] on input "Tracey you often say that you look to the sky to remember Keaton, so when you l…" at bounding box center [588, 357] width 459 height 30
click at [811, 356] on input "Tracey you often say that you look to the sky to remember Keaton, so when you l…" at bounding box center [588, 357] width 459 height 30
click at [806, 357] on input "Tracey you often say that you look to the sky to remember Keaton, so when you l…" at bounding box center [588, 357] width 459 height 30
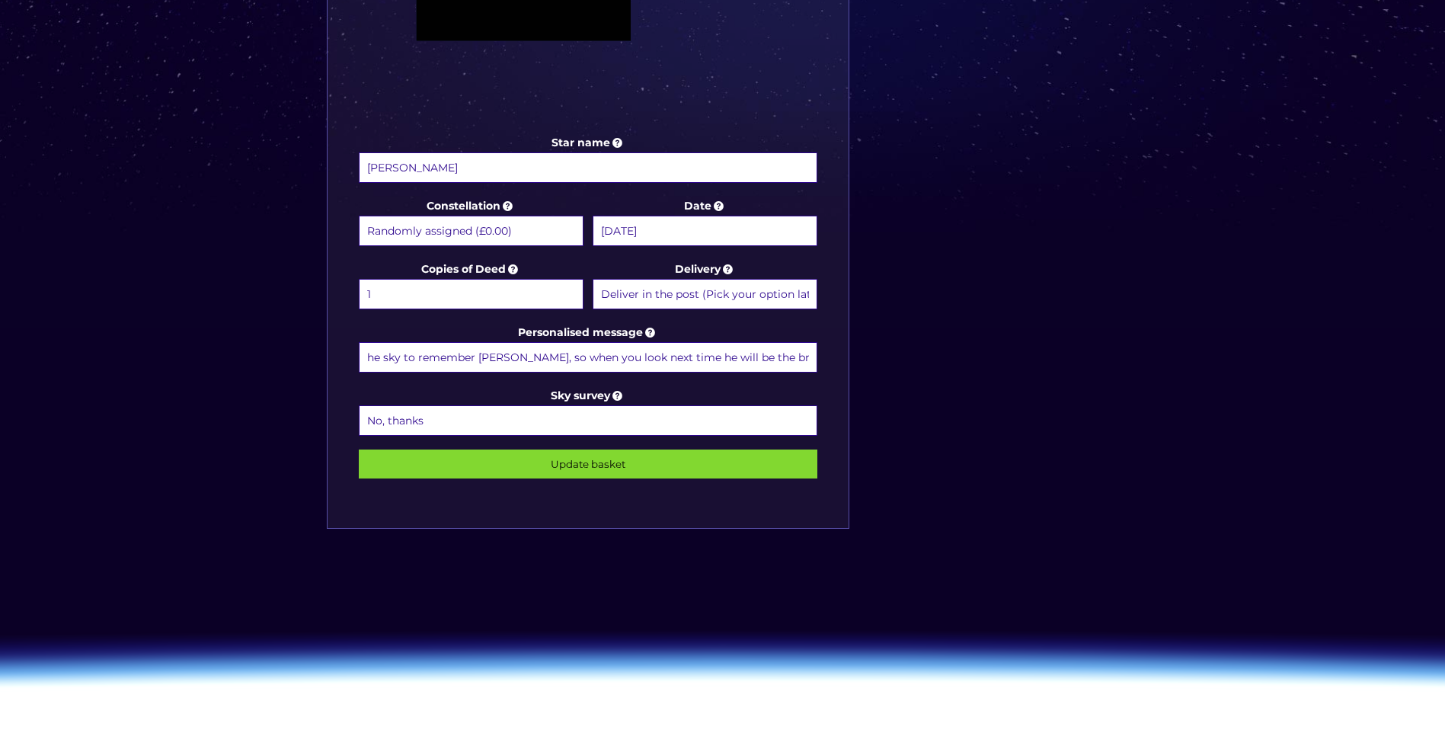
type input "Tracey you often say that you look to the sky to remember Keaton, so when you l…"
click at [655, 465] on input "Update basket" at bounding box center [588, 463] width 459 height 29
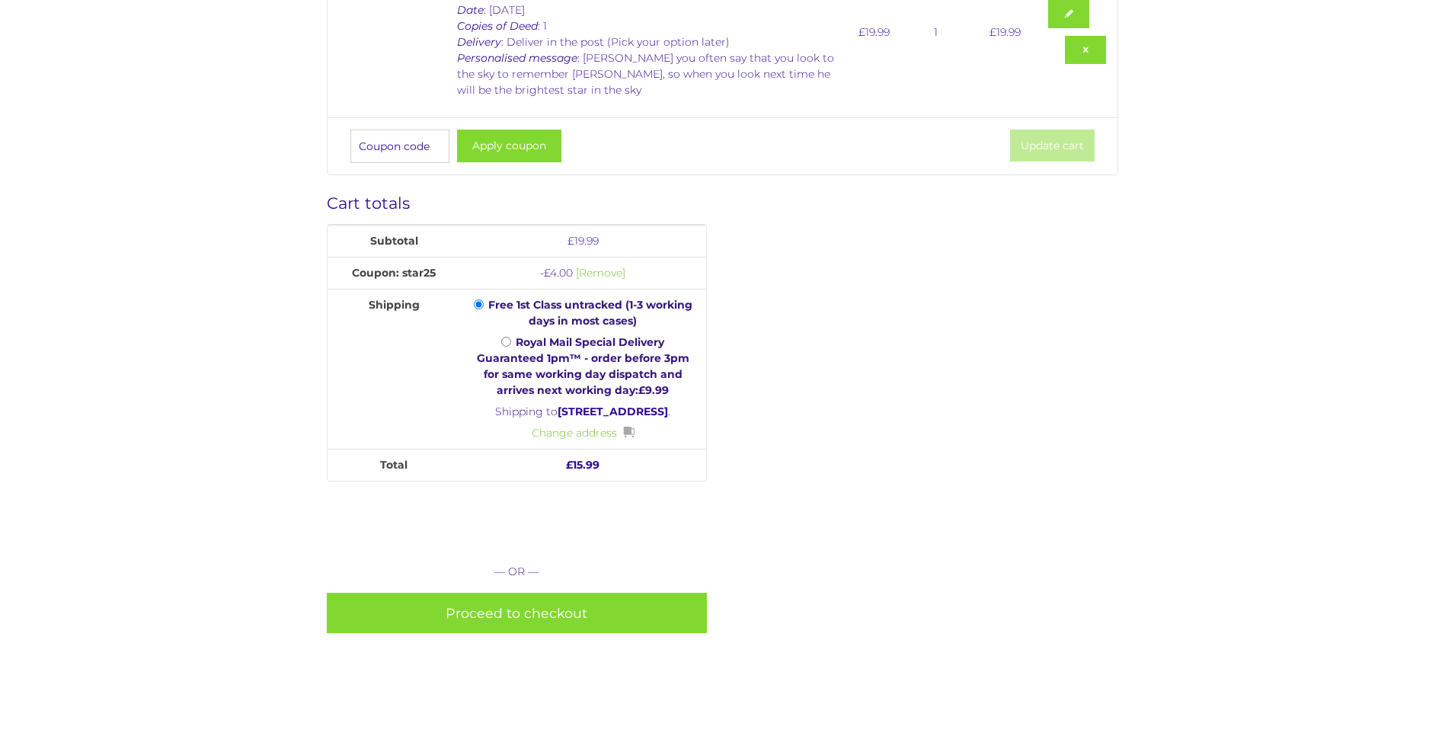
scroll to position [457, 0]
